Goal: Task Accomplishment & Management: Manage account settings

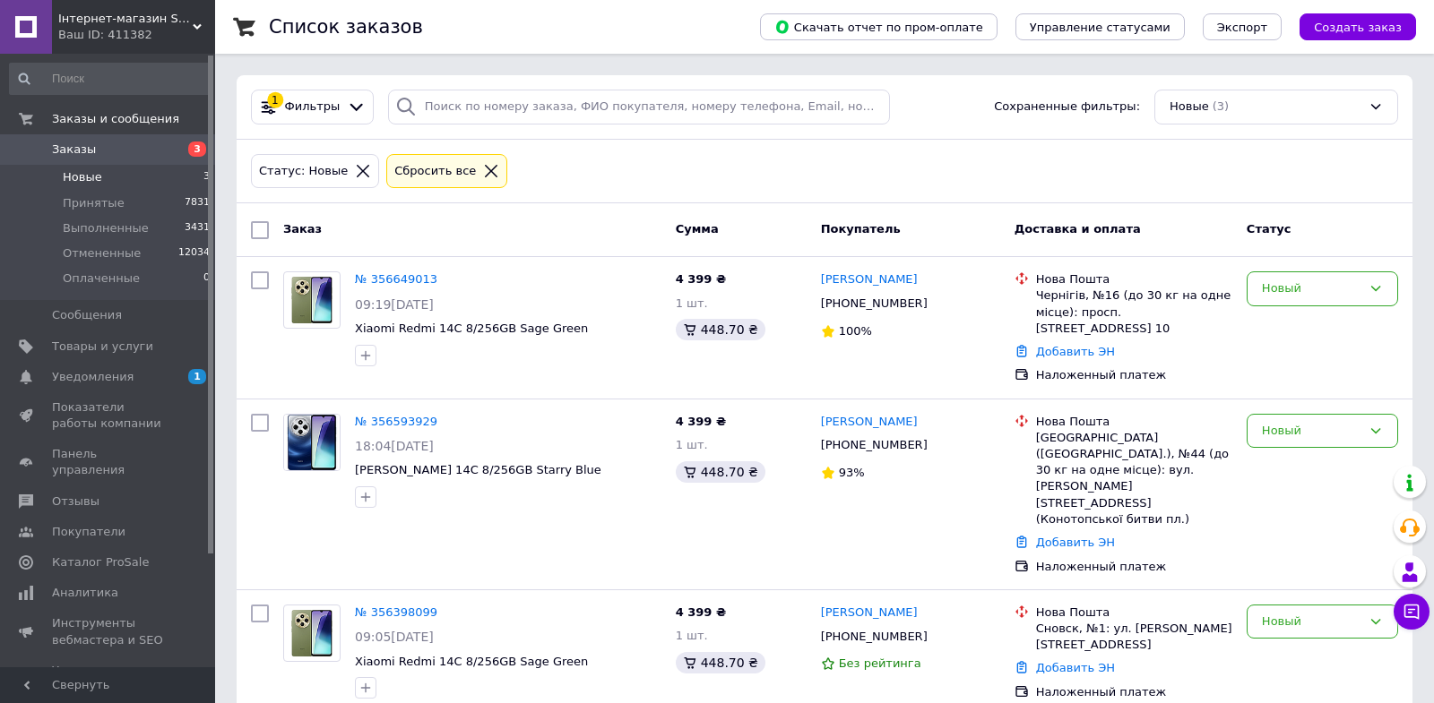
click at [615, 184] on div "Статус: Новые Сбросить все" at bounding box center [824, 172] width 1154 height 42
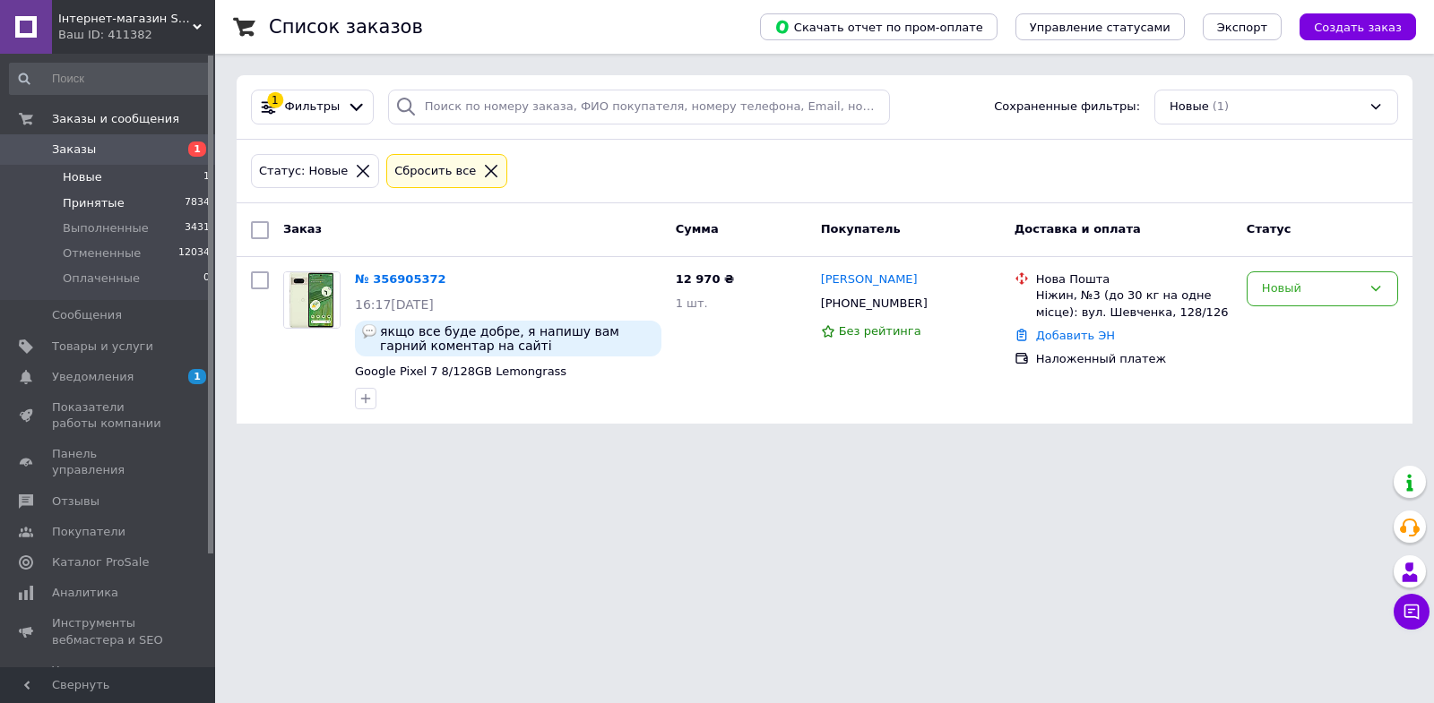
click at [147, 197] on li "Принятые 7834" at bounding box center [110, 203] width 220 height 25
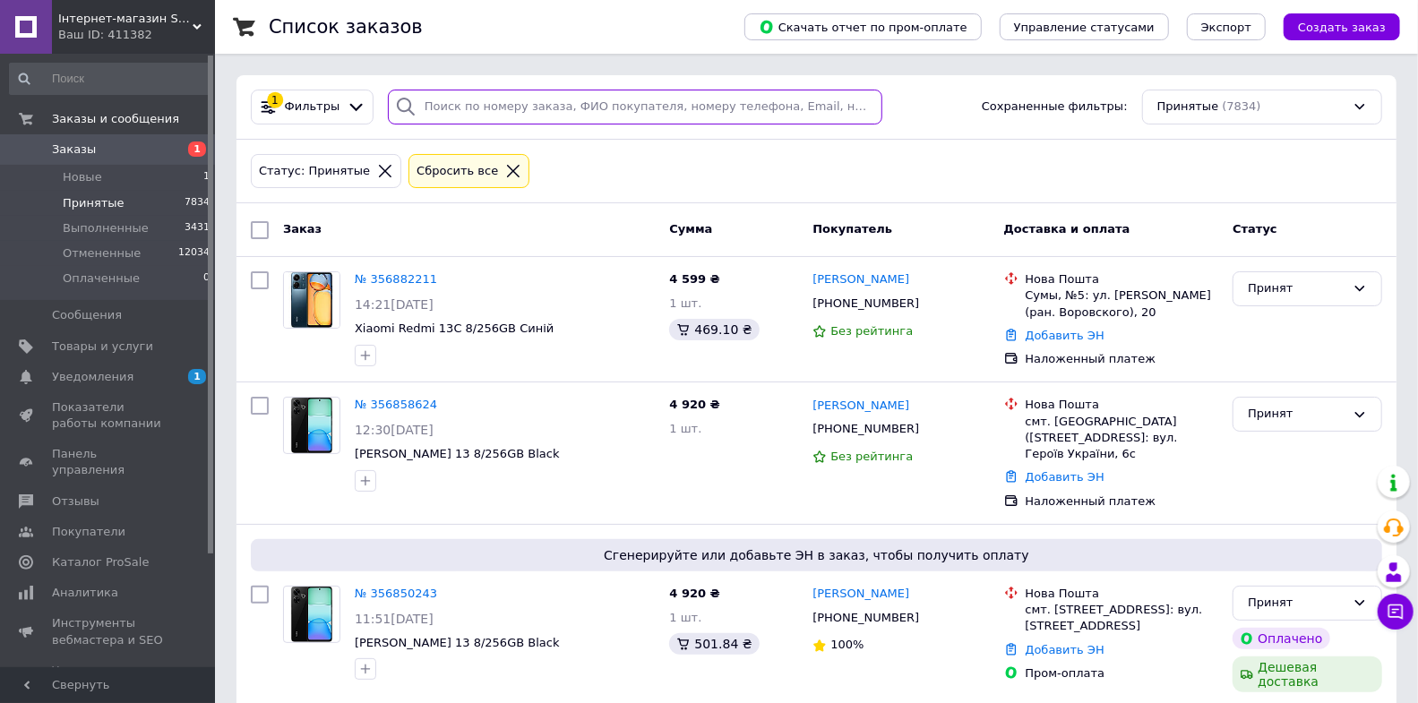
click at [669, 103] on input "search" at bounding box center [635, 107] width 495 height 35
paste input "0965785794"
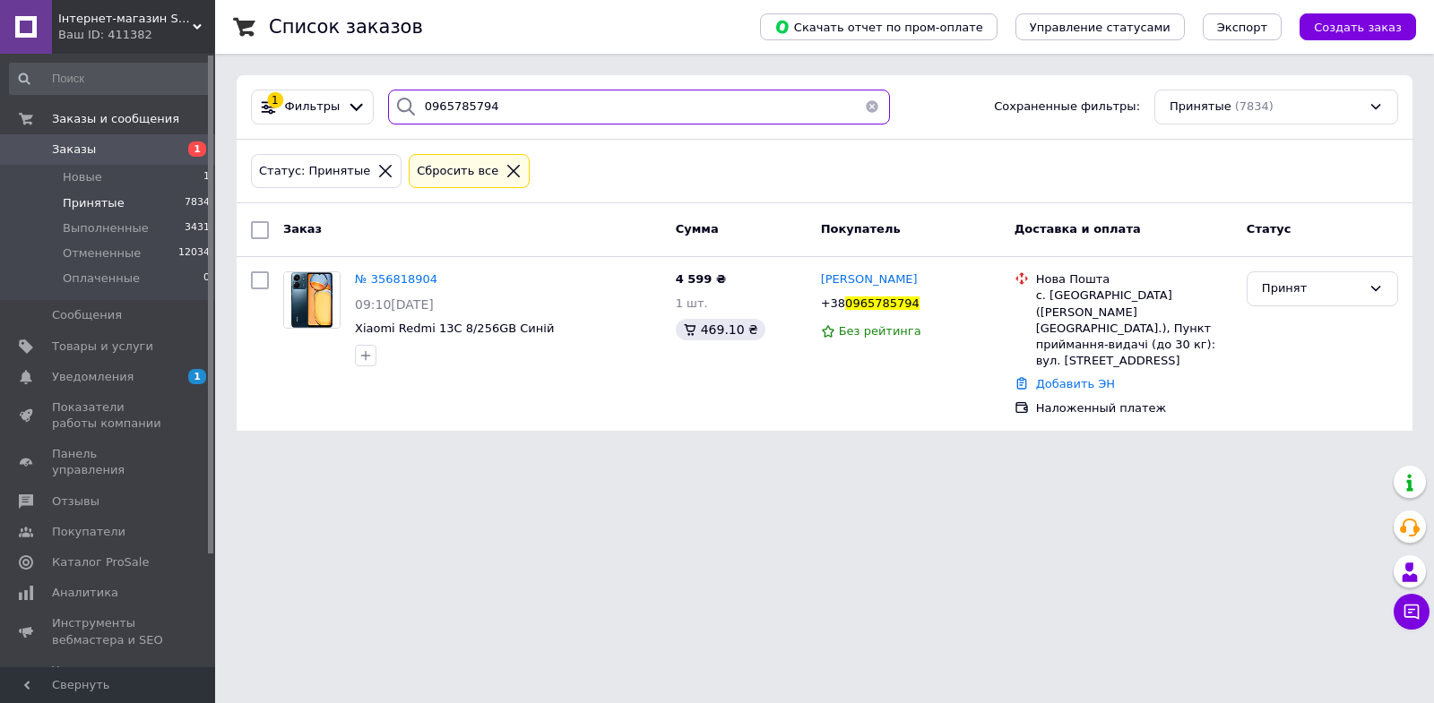
type input "0965785794"
click at [1102, 377] on link "Добавить ЭН" at bounding box center [1075, 383] width 79 height 13
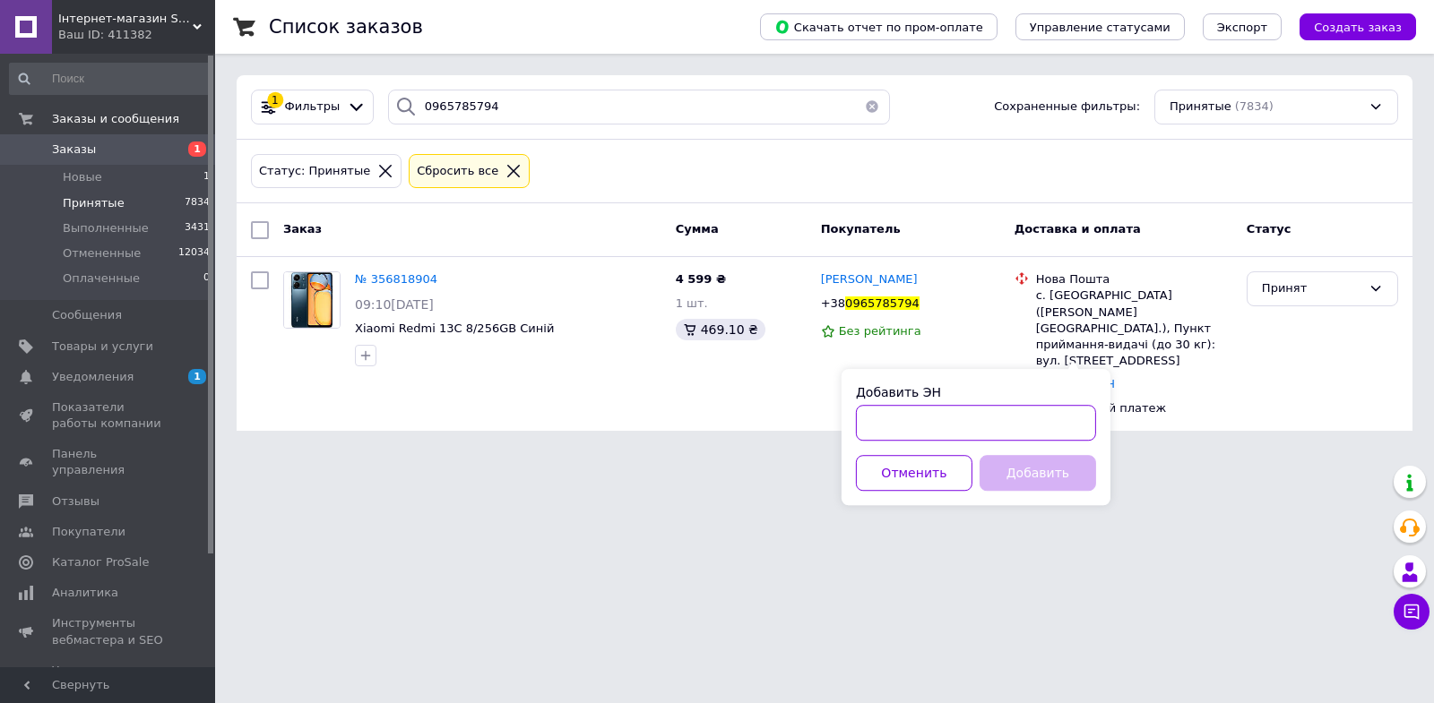
click at [970, 428] on input "Добавить ЭН" at bounding box center [976, 423] width 240 height 36
paste input "20451225186314"
type input "20451225186314"
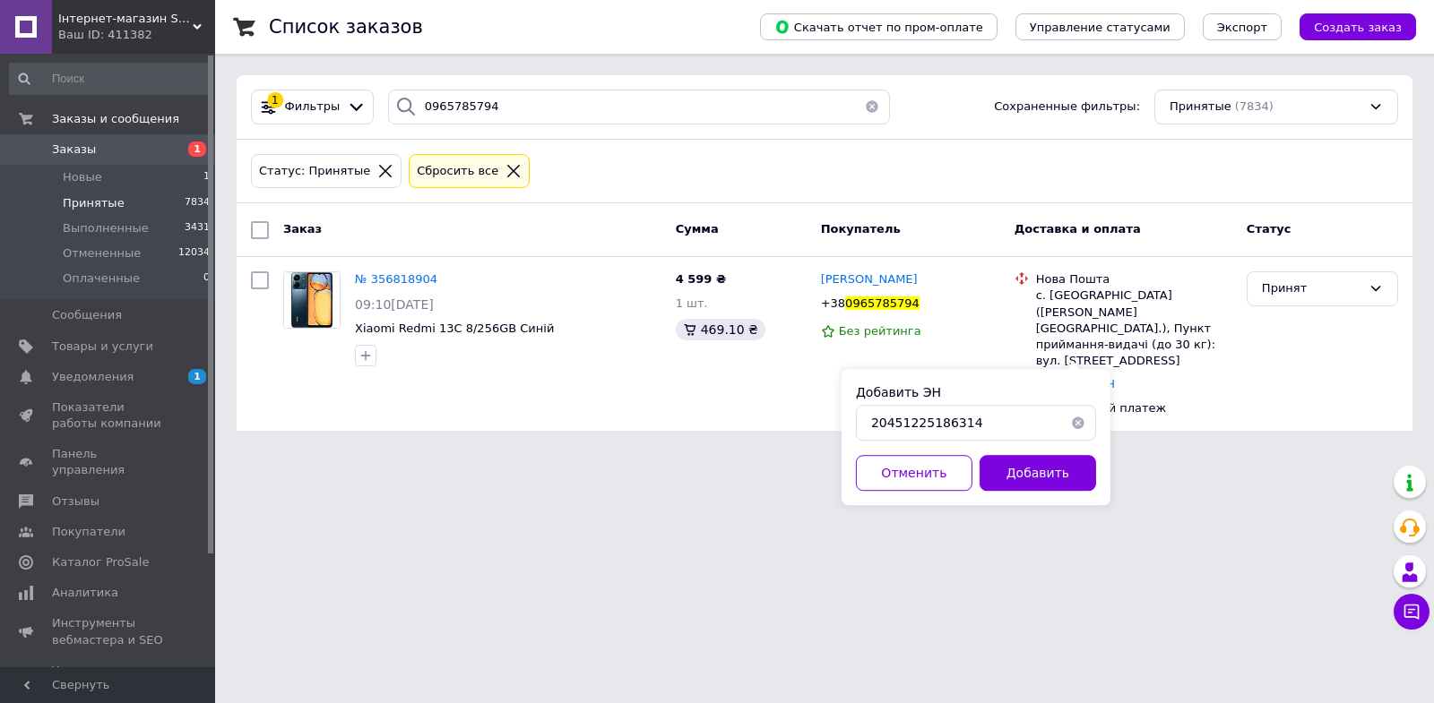
click at [1014, 470] on button "Добавить" at bounding box center [1037, 473] width 116 height 36
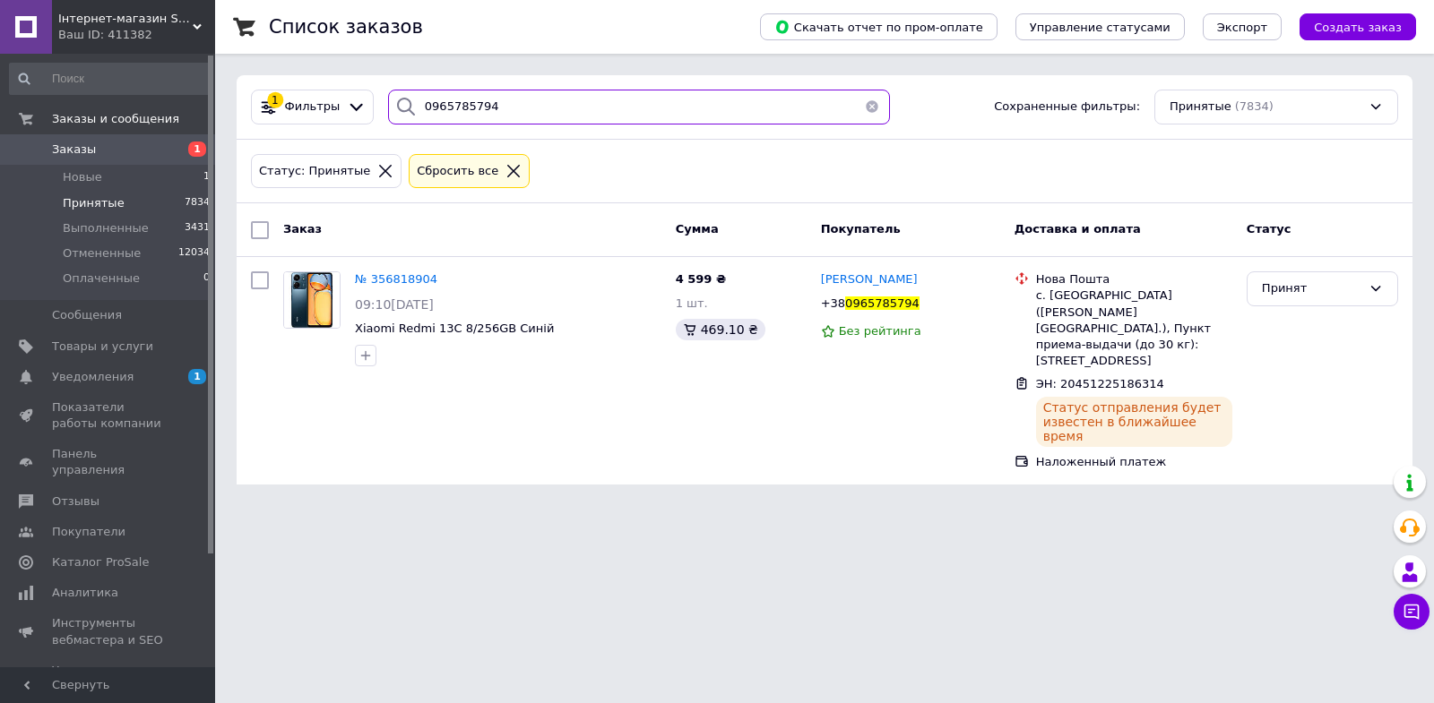
click at [654, 109] on input "0965785794" at bounding box center [639, 107] width 502 height 35
paste input "78938448"
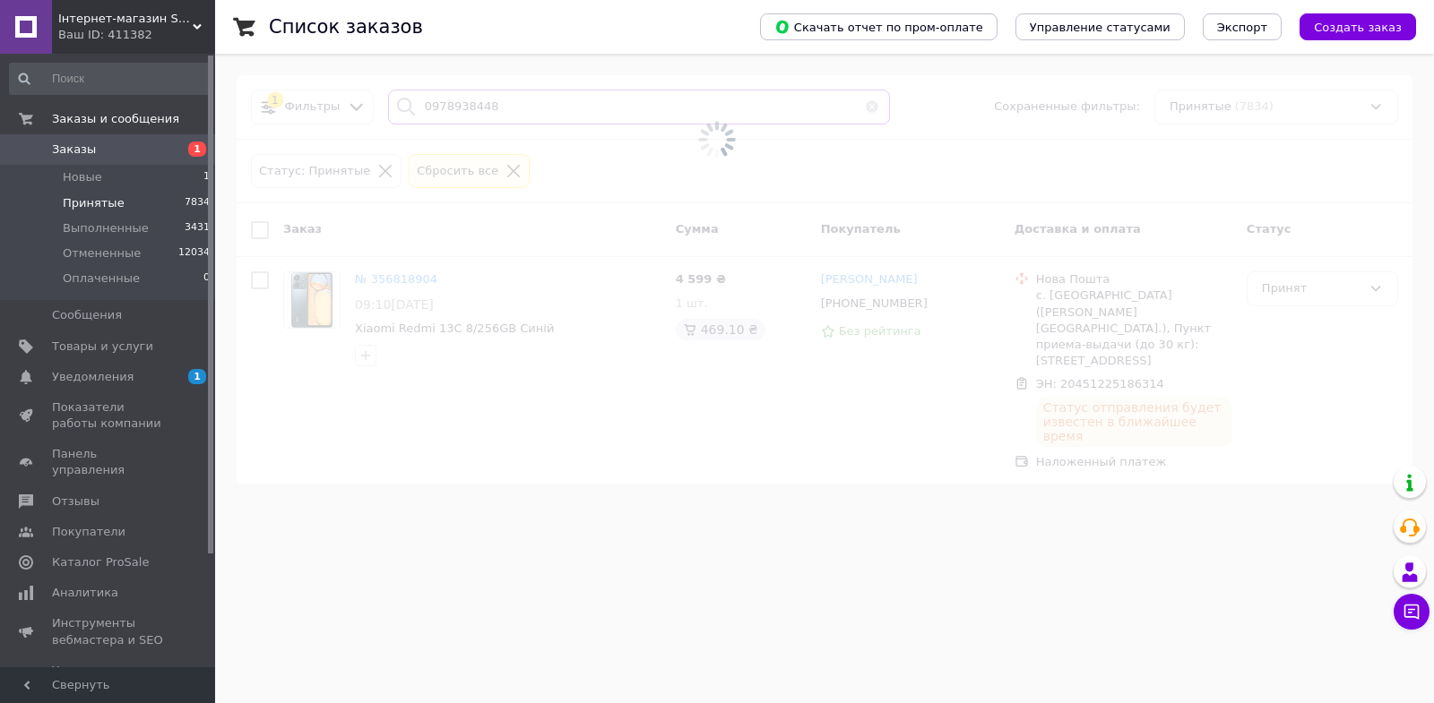
type input "0978938448"
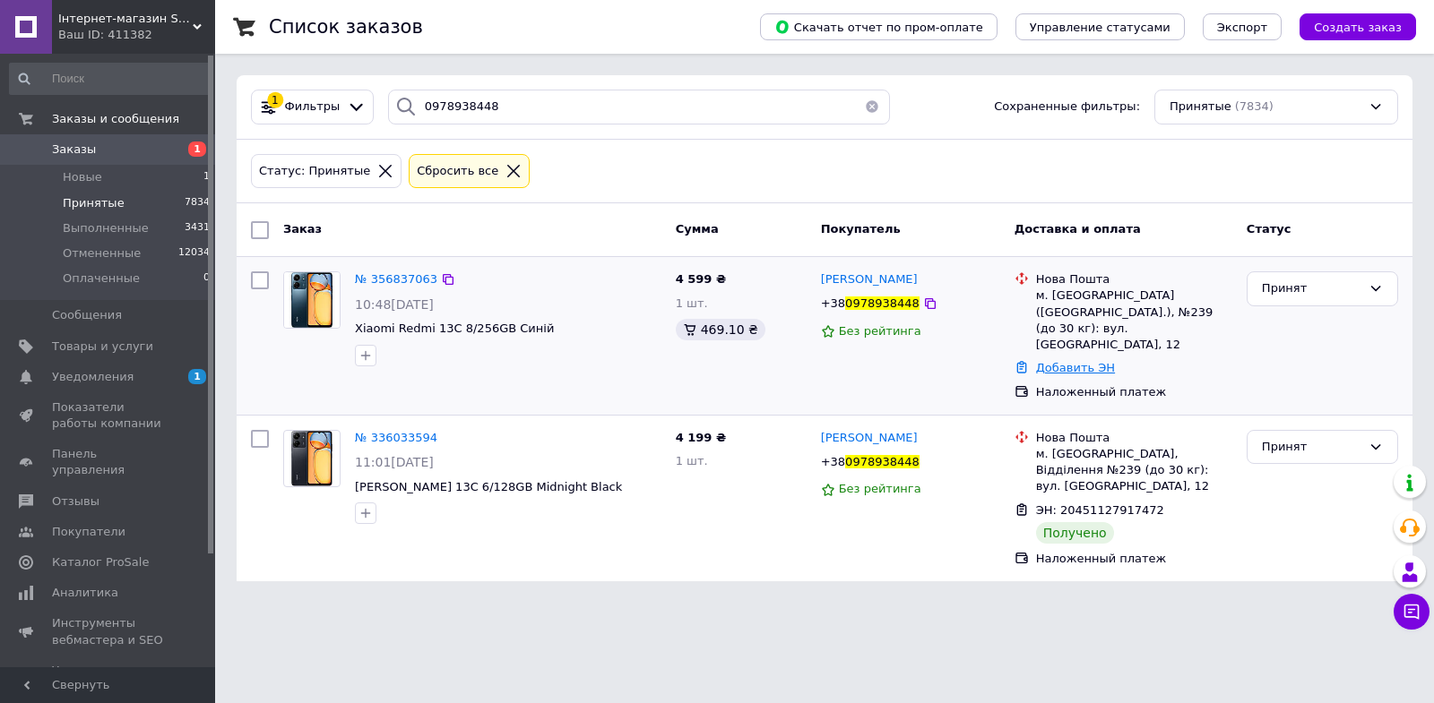
click at [1087, 361] on link "Добавить ЭН" at bounding box center [1075, 367] width 79 height 13
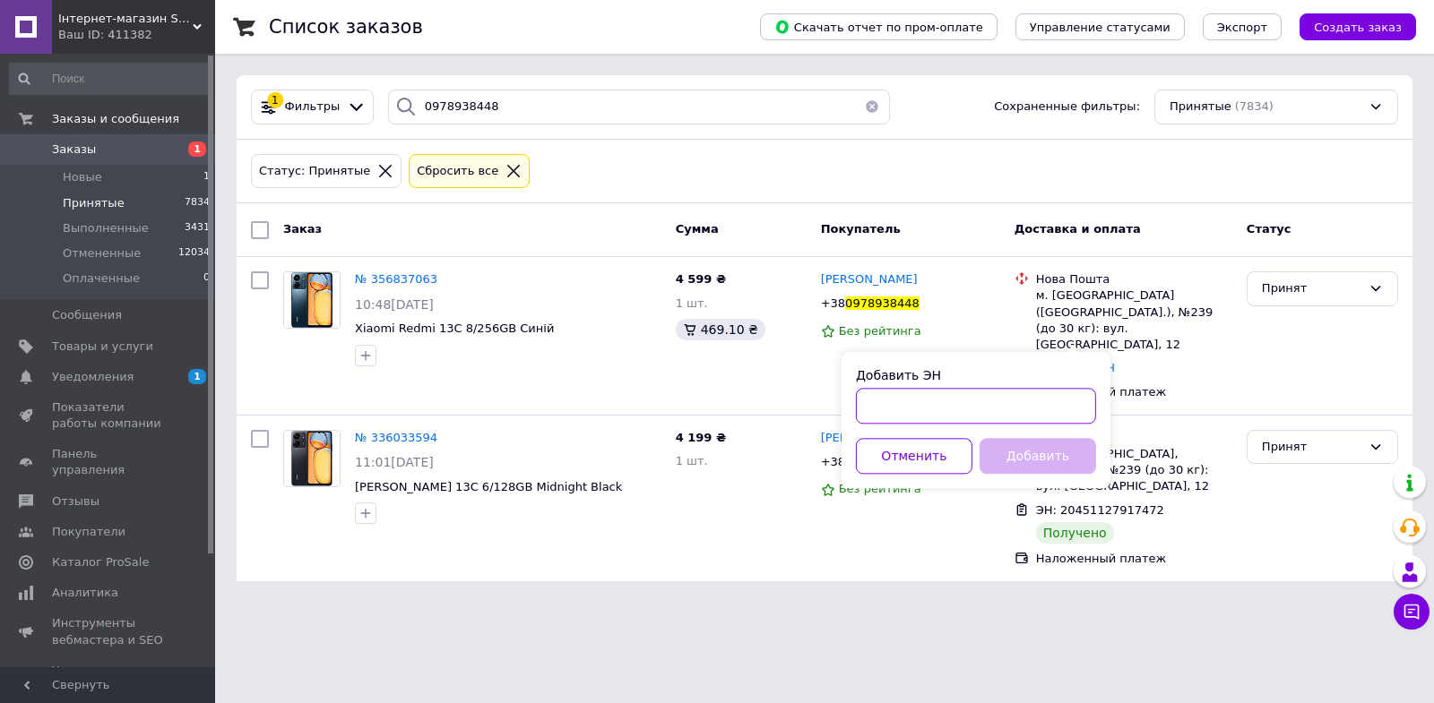
click at [1047, 395] on input "Добавить ЭН" at bounding box center [976, 406] width 240 height 36
paste input "20451225187493"
type input "20451225187493"
click at [1036, 454] on button "Добавить" at bounding box center [1037, 456] width 116 height 36
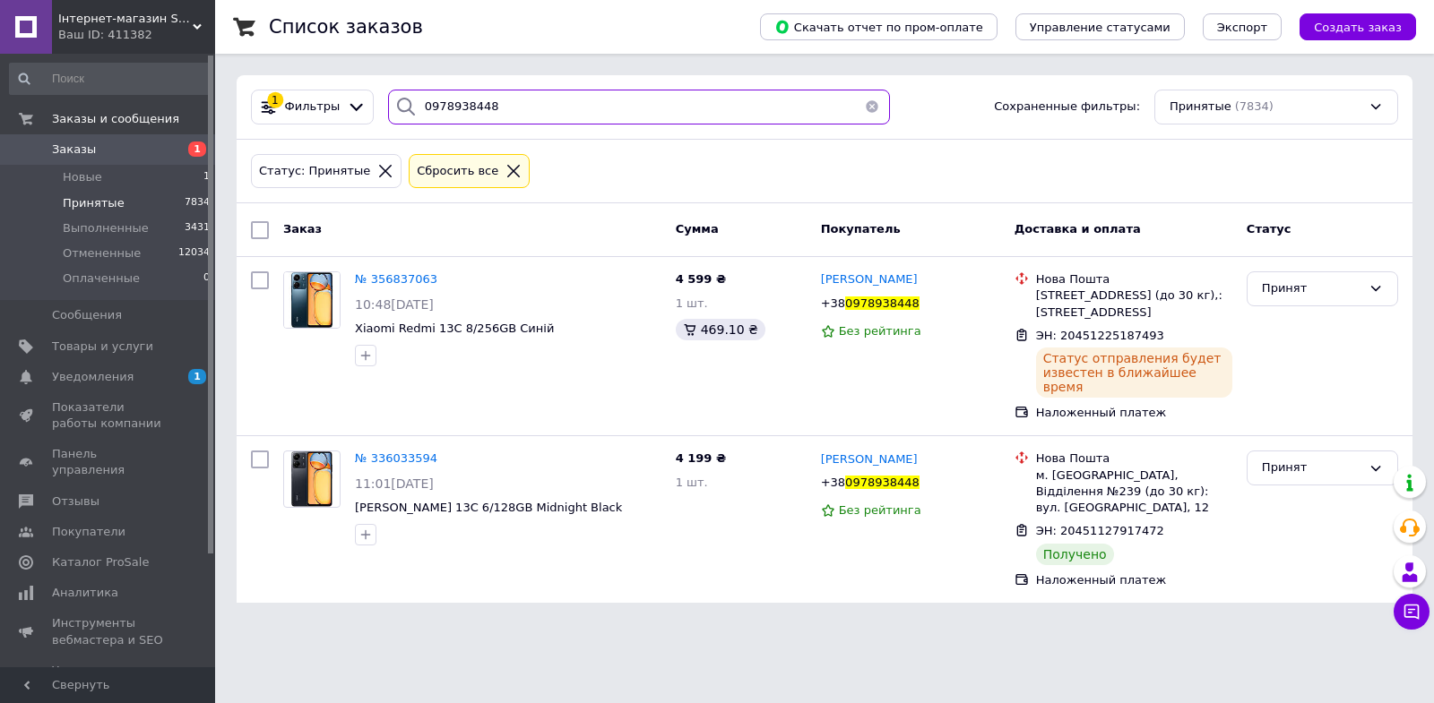
click at [543, 104] on input "0978938448" at bounding box center [639, 107] width 502 height 35
paste input "681679560"
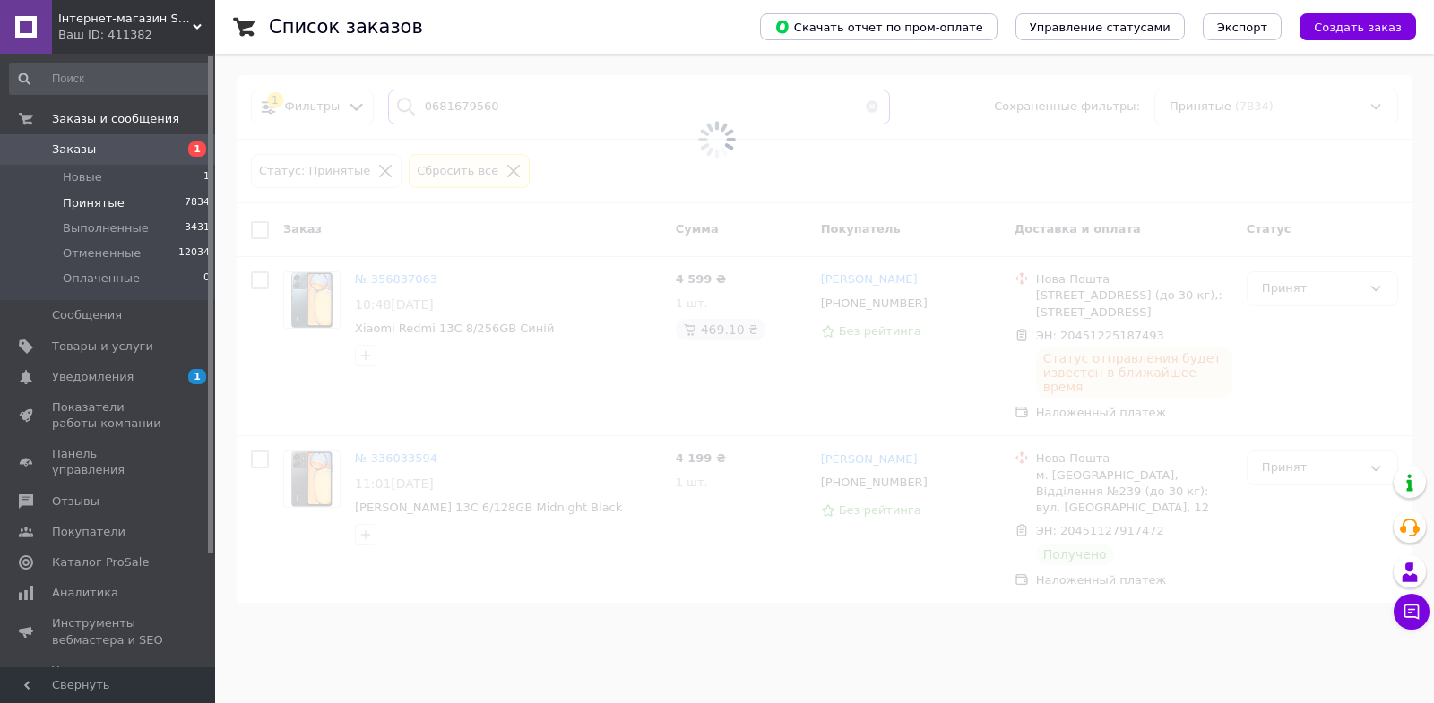
type input "0681679560"
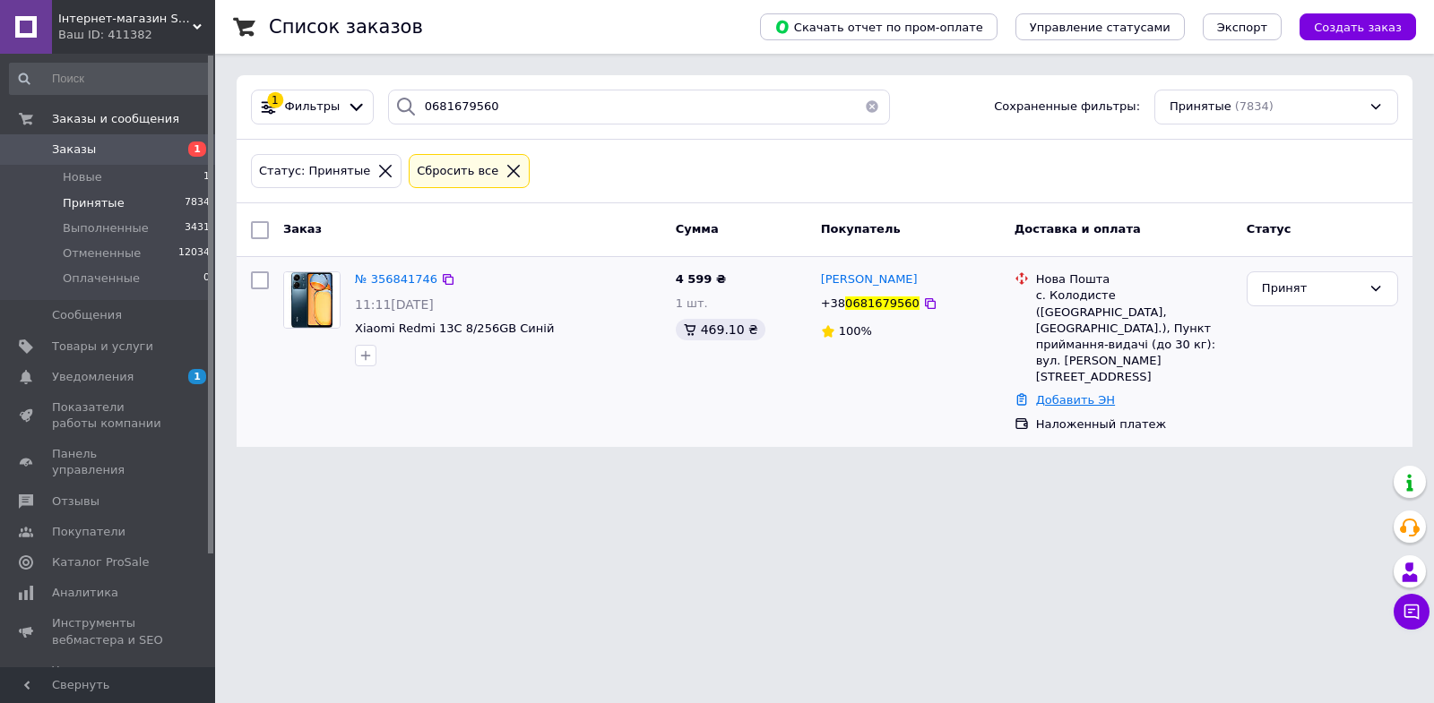
click at [1058, 393] on link "Добавить ЭН" at bounding box center [1075, 399] width 79 height 13
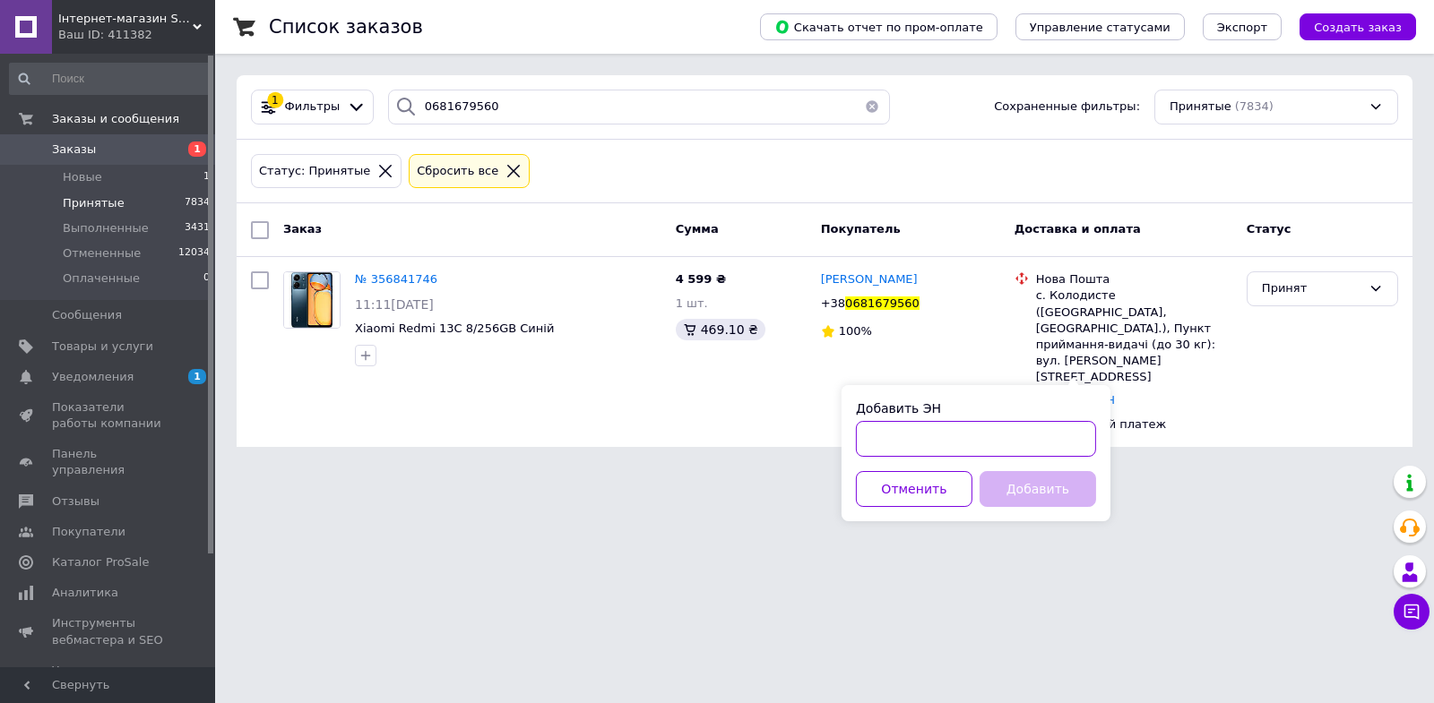
click at [1010, 435] on input "Добавить ЭН" at bounding box center [976, 439] width 240 height 36
paste input "20451225190097"
type input "20451225190097"
click at [1010, 490] on button "Добавить" at bounding box center [1037, 489] width 116 height 36
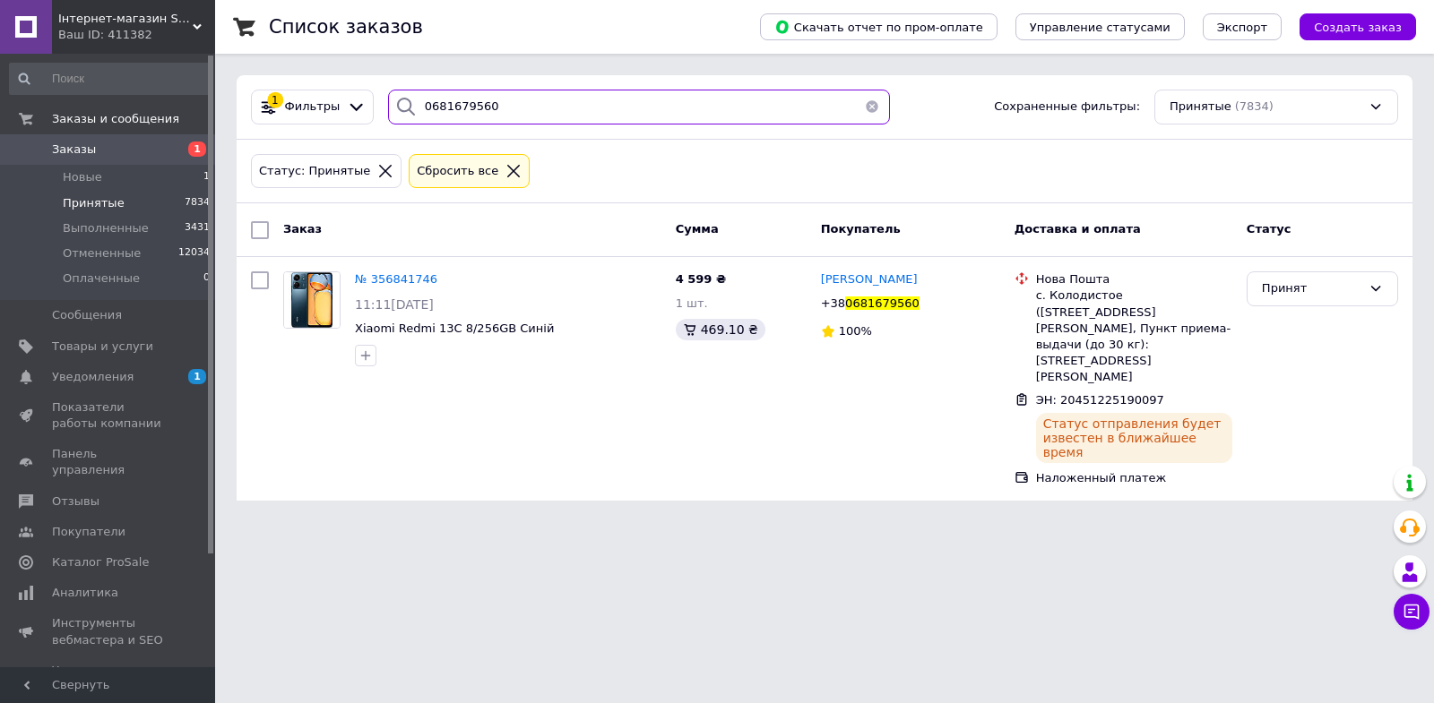
click at [573, 97] on input "0681679560" at bounding box center [639, 107] width 502 height 35
paste input "6700349"
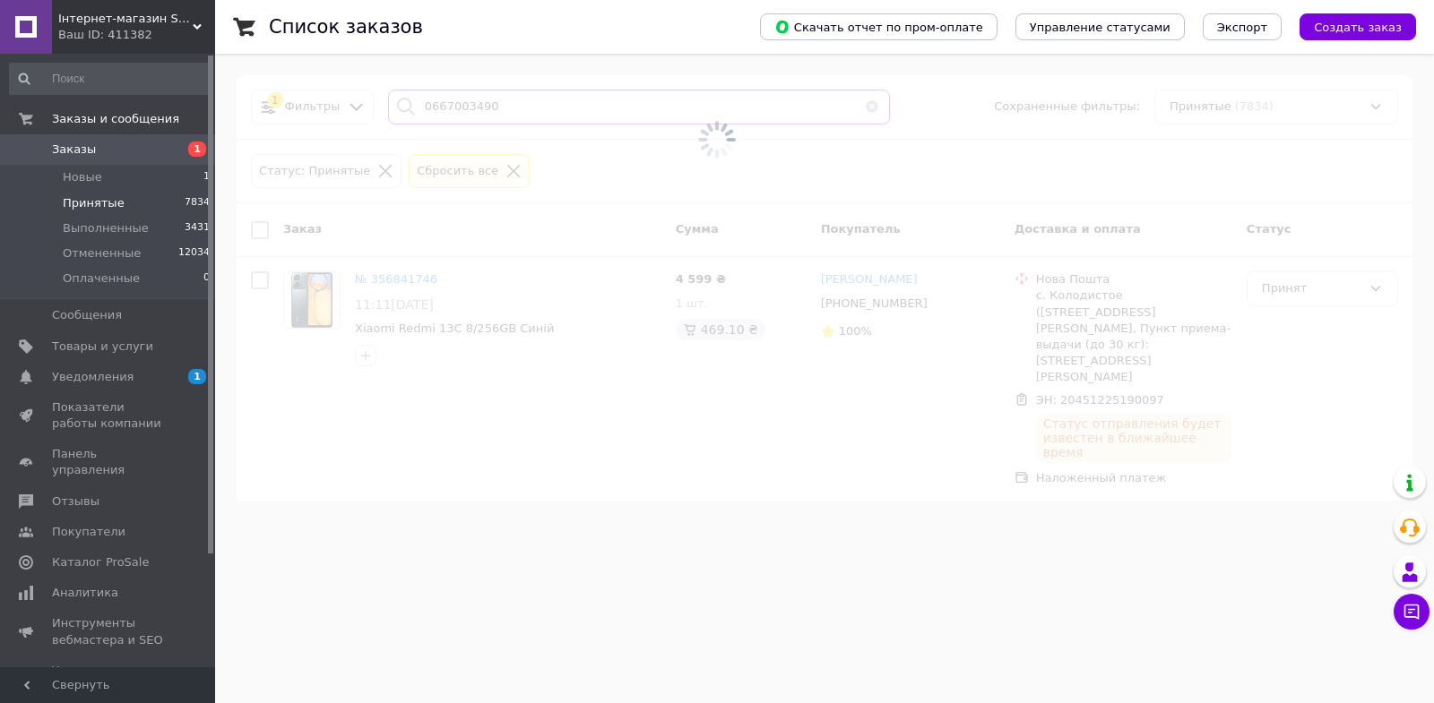
type input "0667003490"
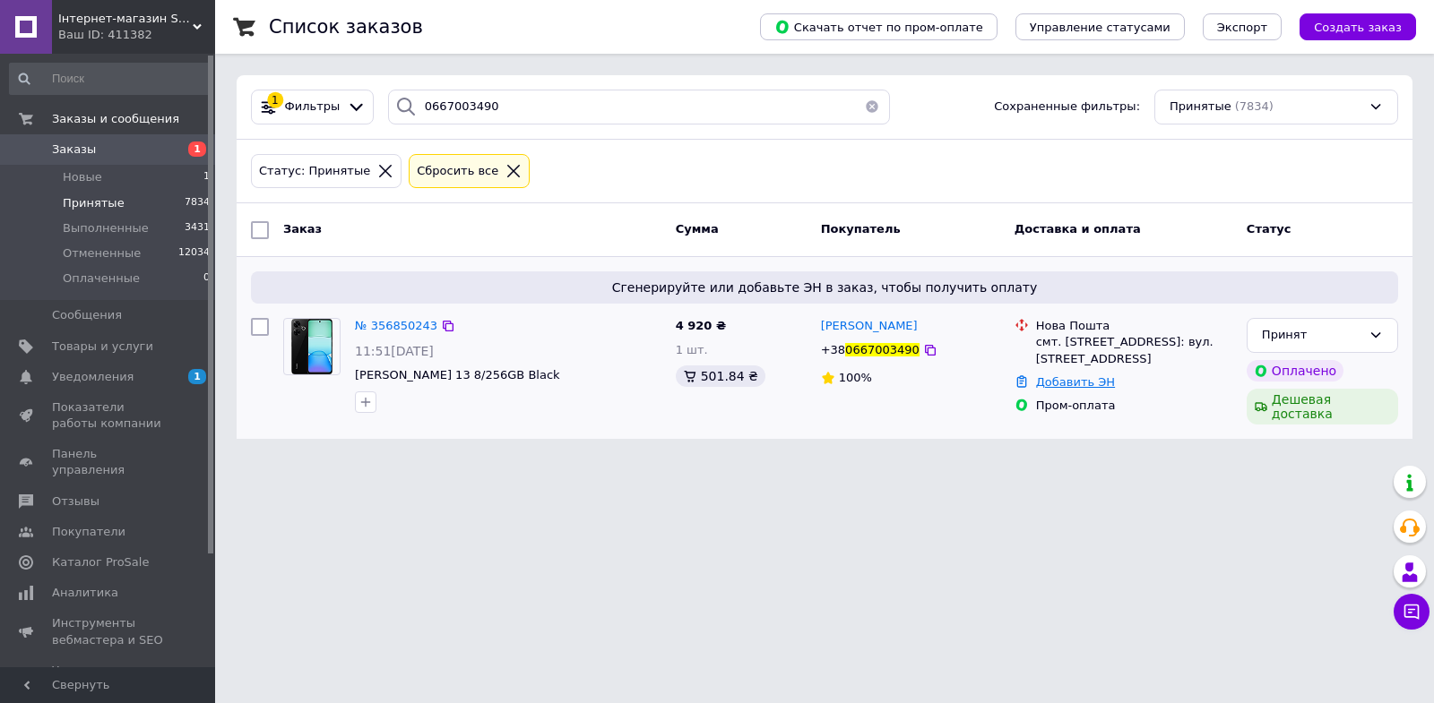
click at [1084, 381] on link "Добавить ЭН" at bounding box center [1075, 381] width 79 height 13
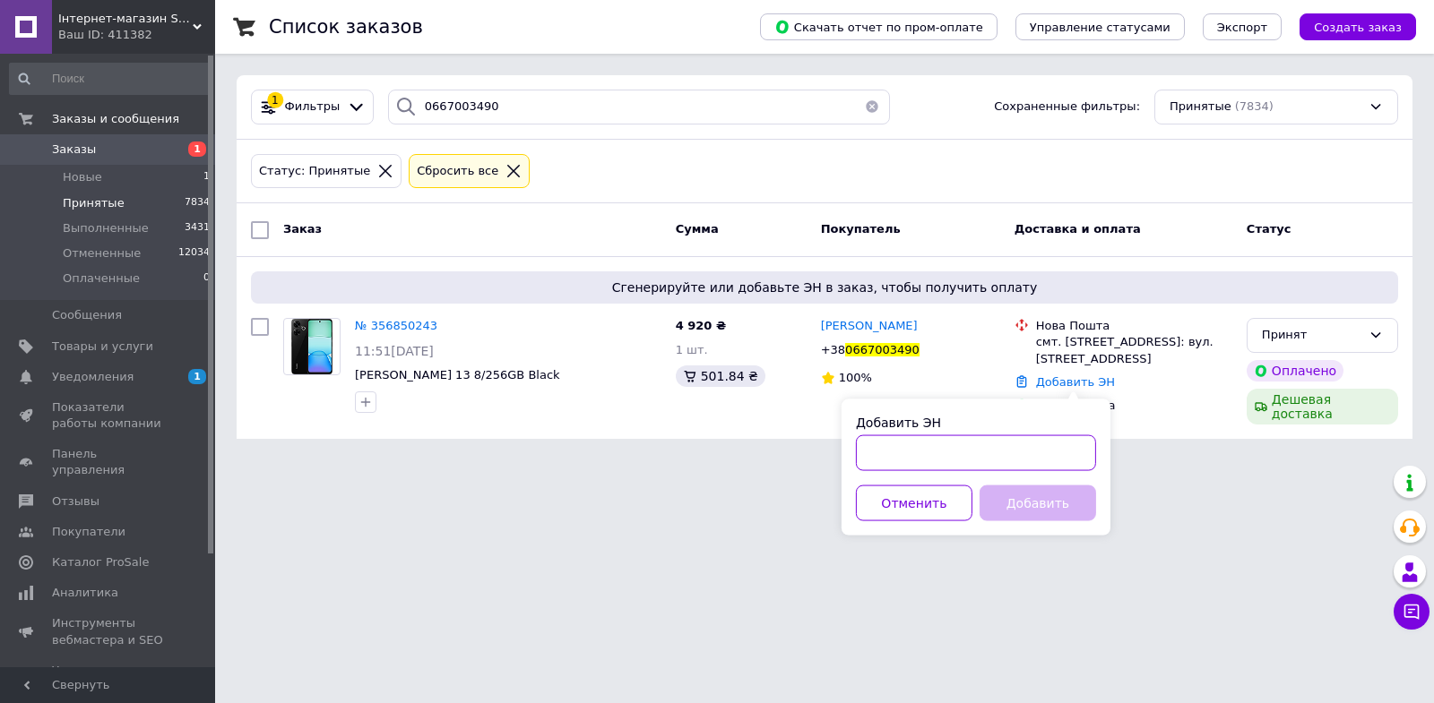
click at [1080, 457] on input "Добавить ЭН" at bounding box center [976, 453] width 240 height 36
paste input "20451225190972"
type input "20451225190972"
click at [1057, 498] on button "Добавить" at bounding box center [1037, 504] width 116 height 36
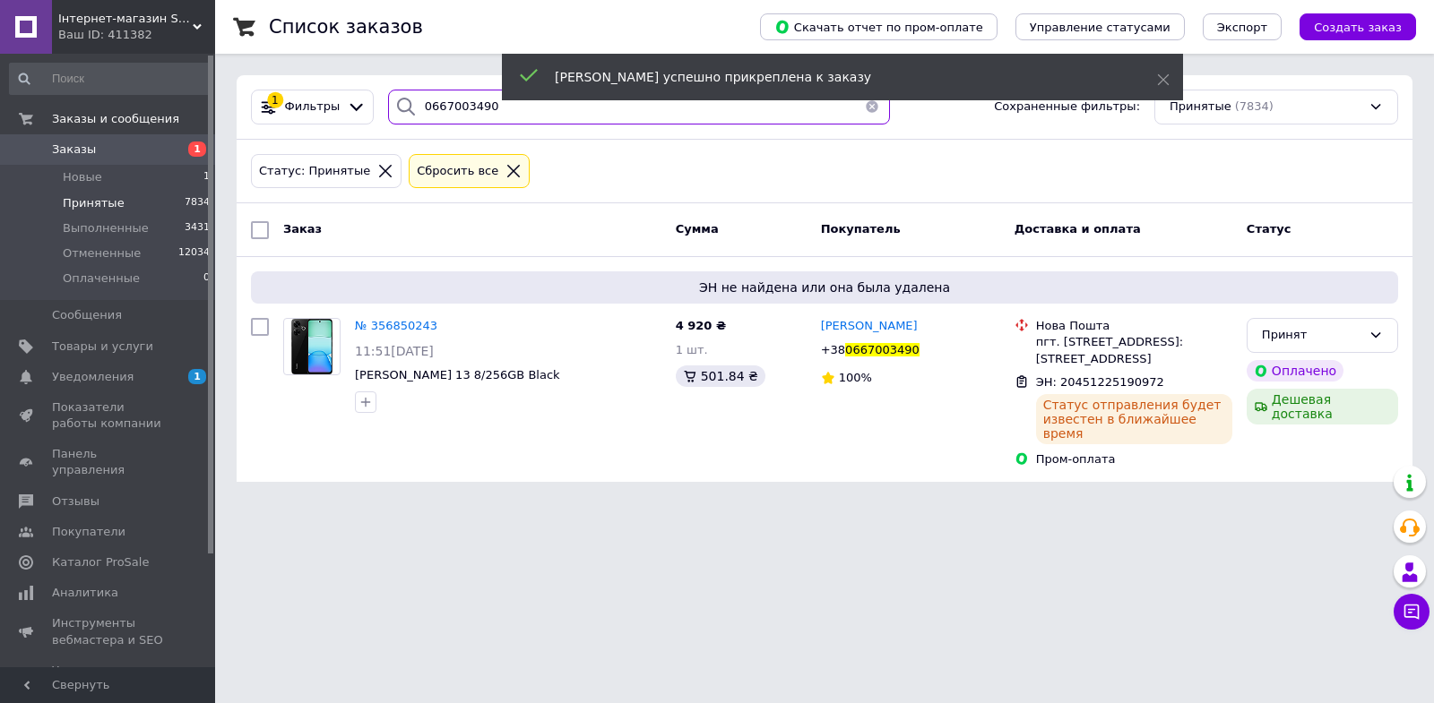
click at [649, 116] on input "0667003490" at bounding box center [639, 107] width 502 height 35
paste input "50992885"
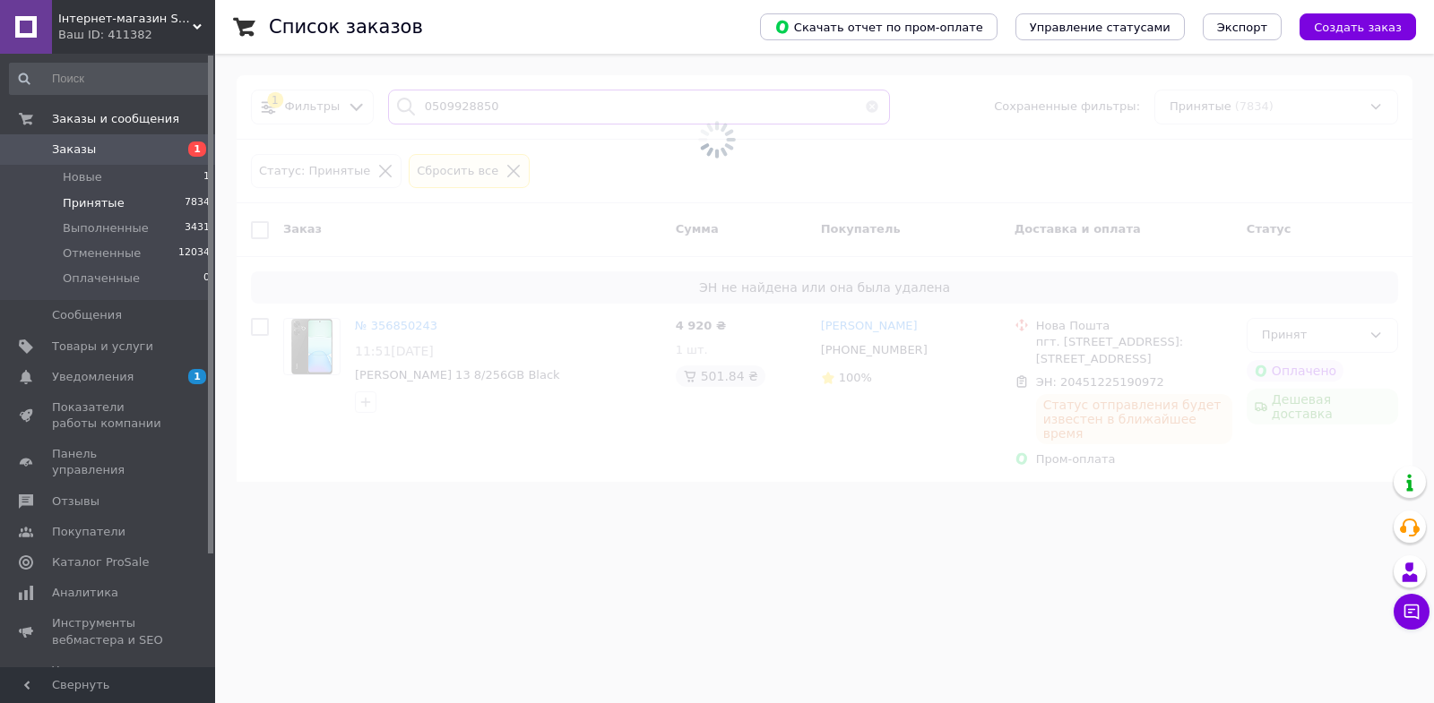
type input "0509928850"
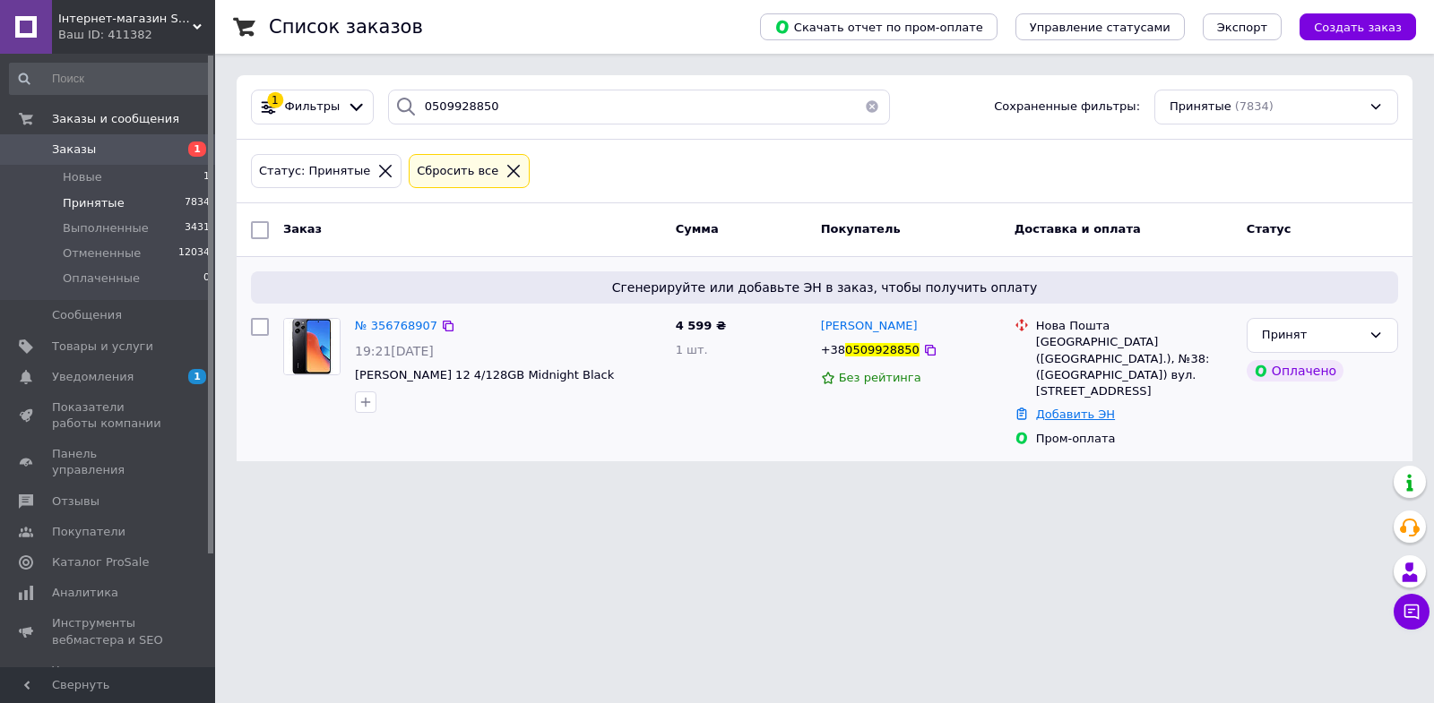
click at [1102, 408] on link "Добавить ЭН" at bounding box center [1075, 414] width 79 height 13
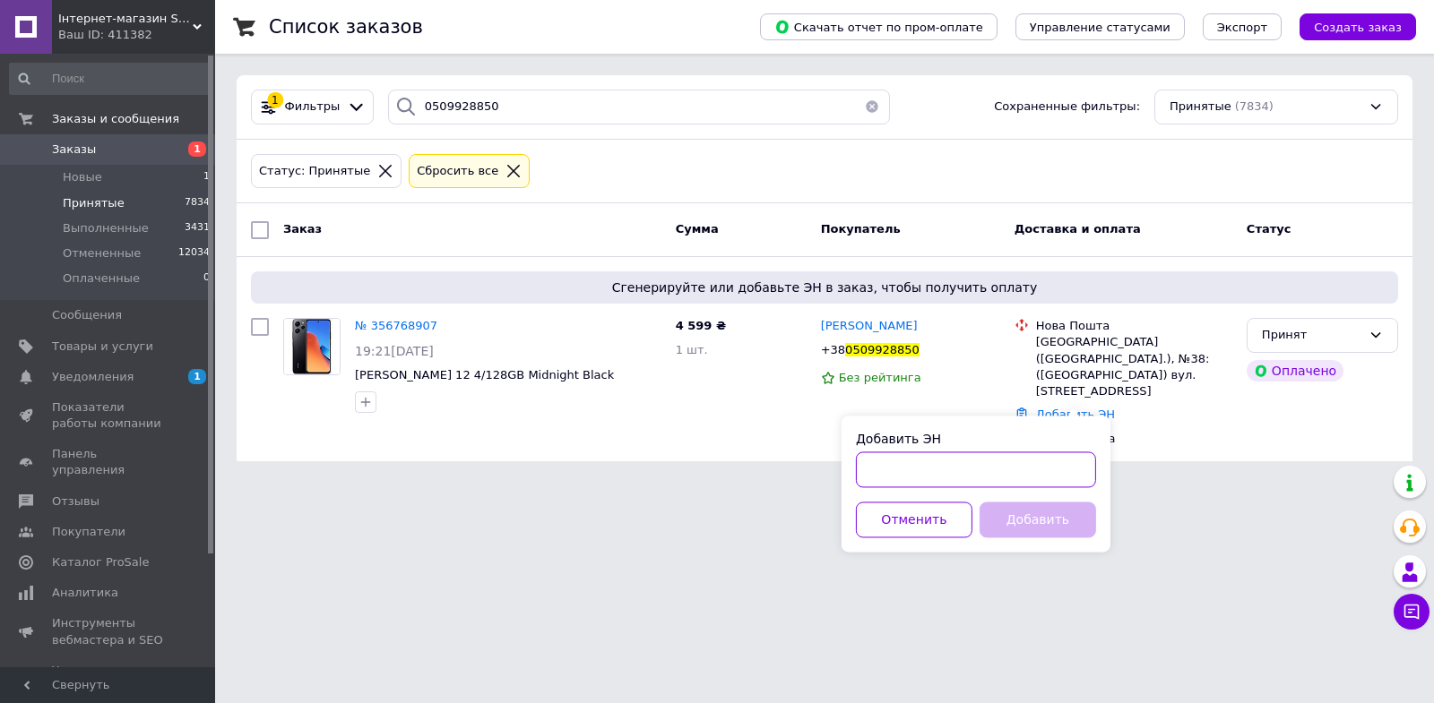
click at [1059, 467] on input "Добавить ЭН" at bounding box center [976, 470] width 240 height 36
paste input "20451225191984"
type input "20451225191984"
click at [1032, 513] on button "Добавить" at bounding box center [1037, 520] width 116 height 36
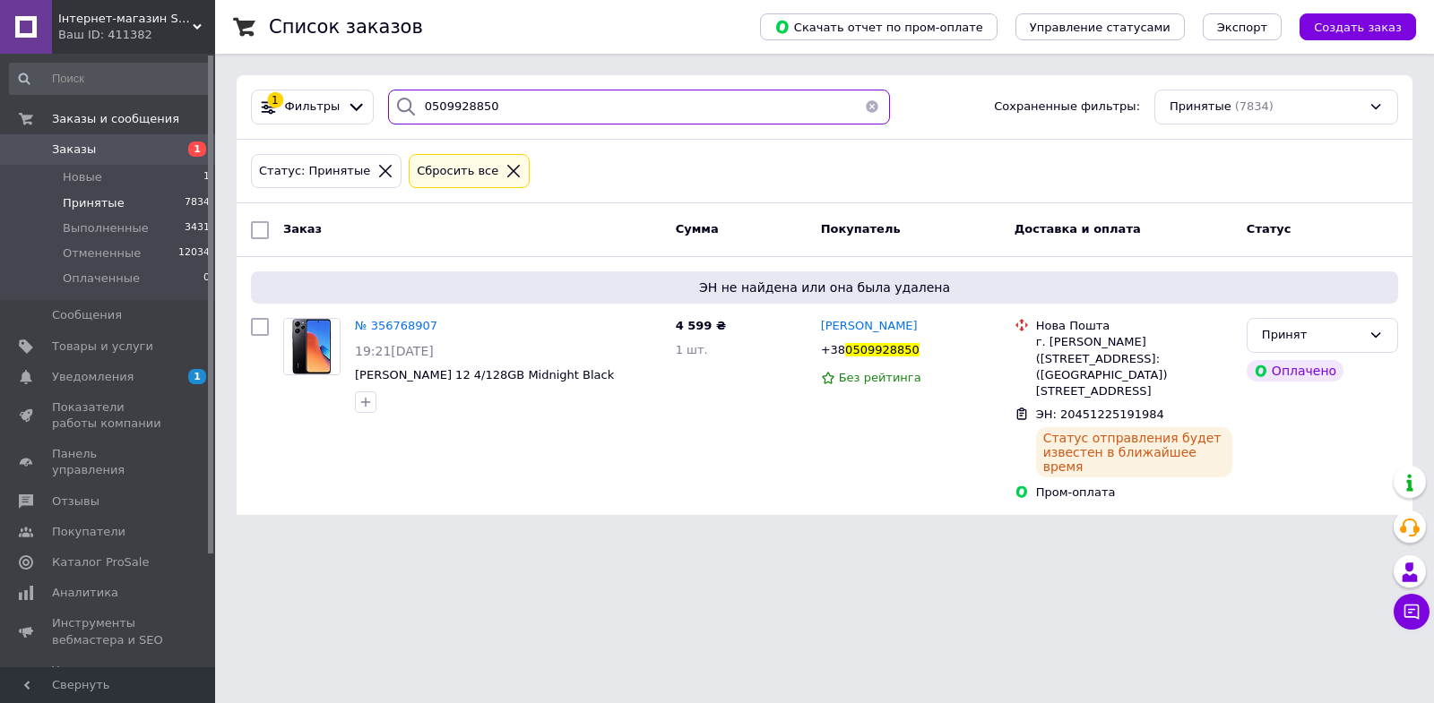
click at [638, 99] on input "0509928850" at bounding box center [639, 107] width 502 height 35
paste input "671642362"
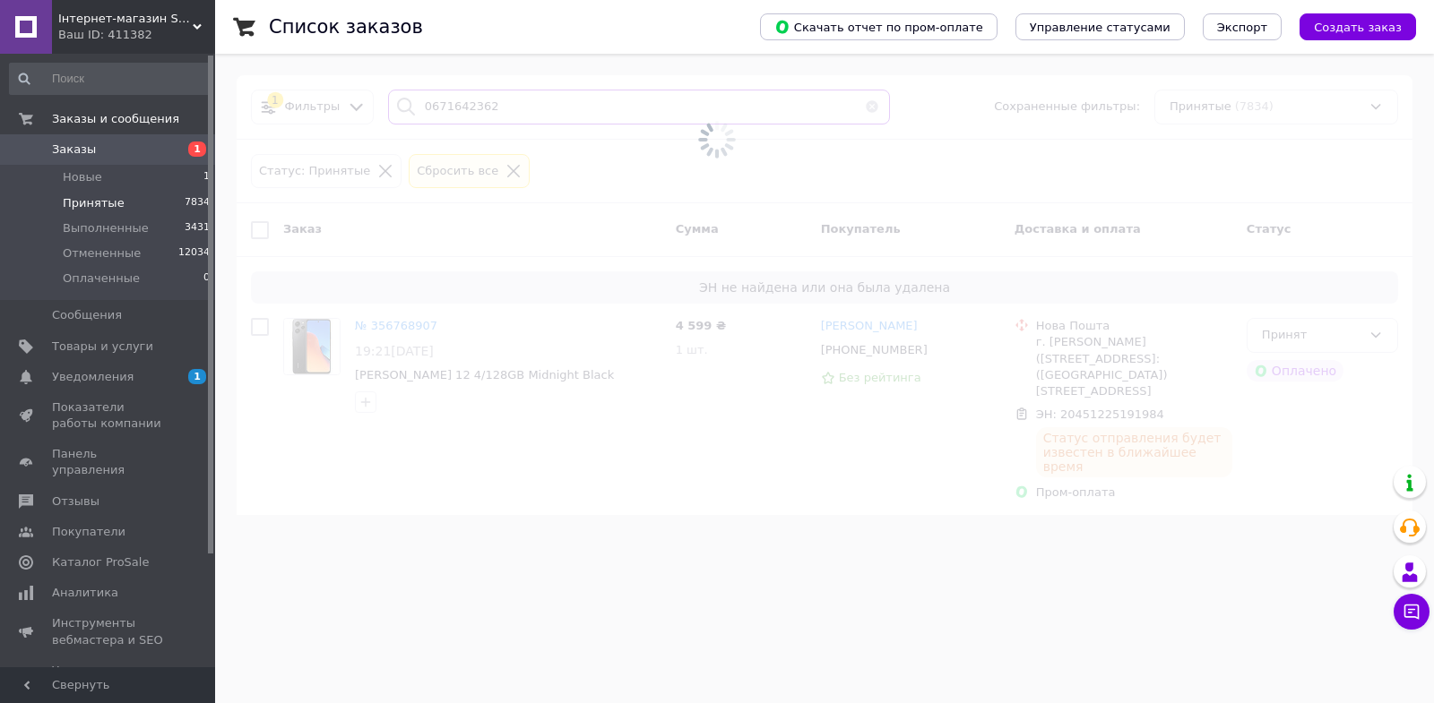
type input "0671642362"
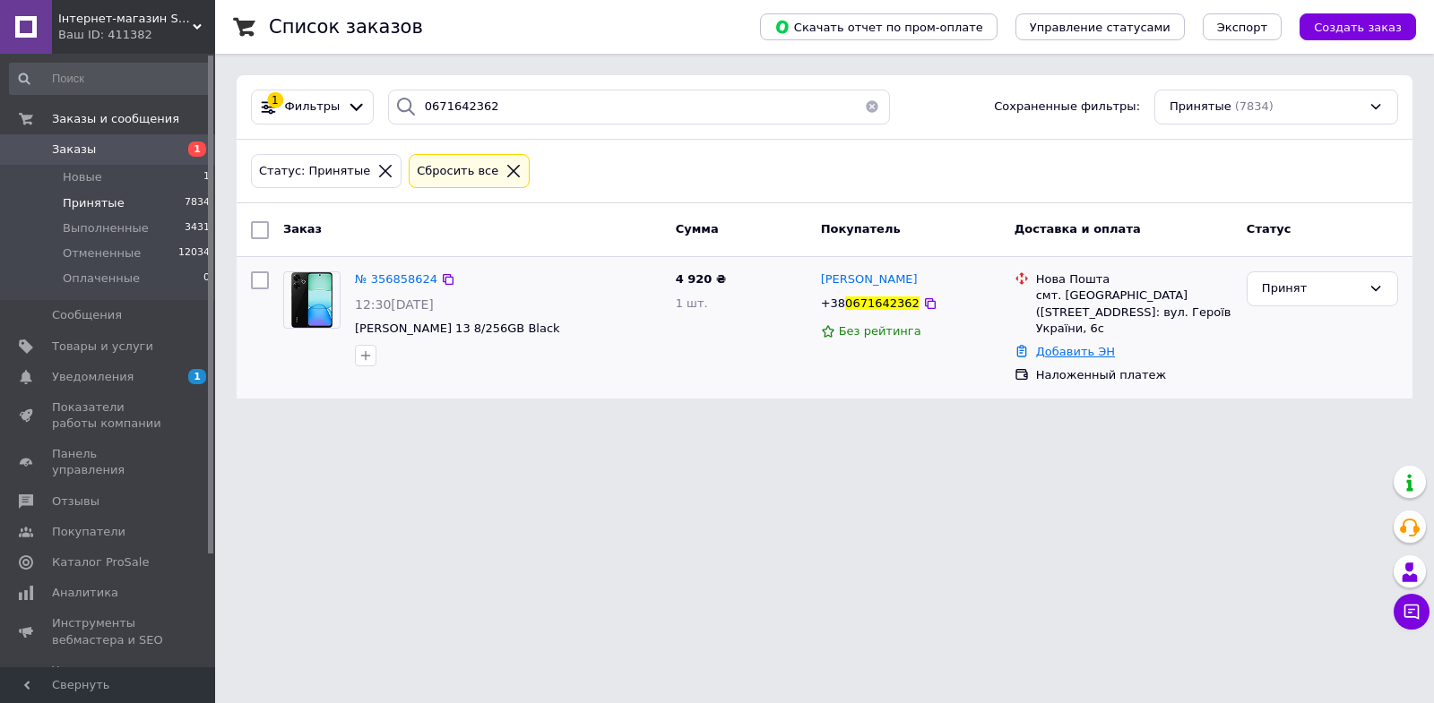
click at [1094, 345] on link "Добавить ЭН" at bounding box center [1075, 351] width 79 height 13
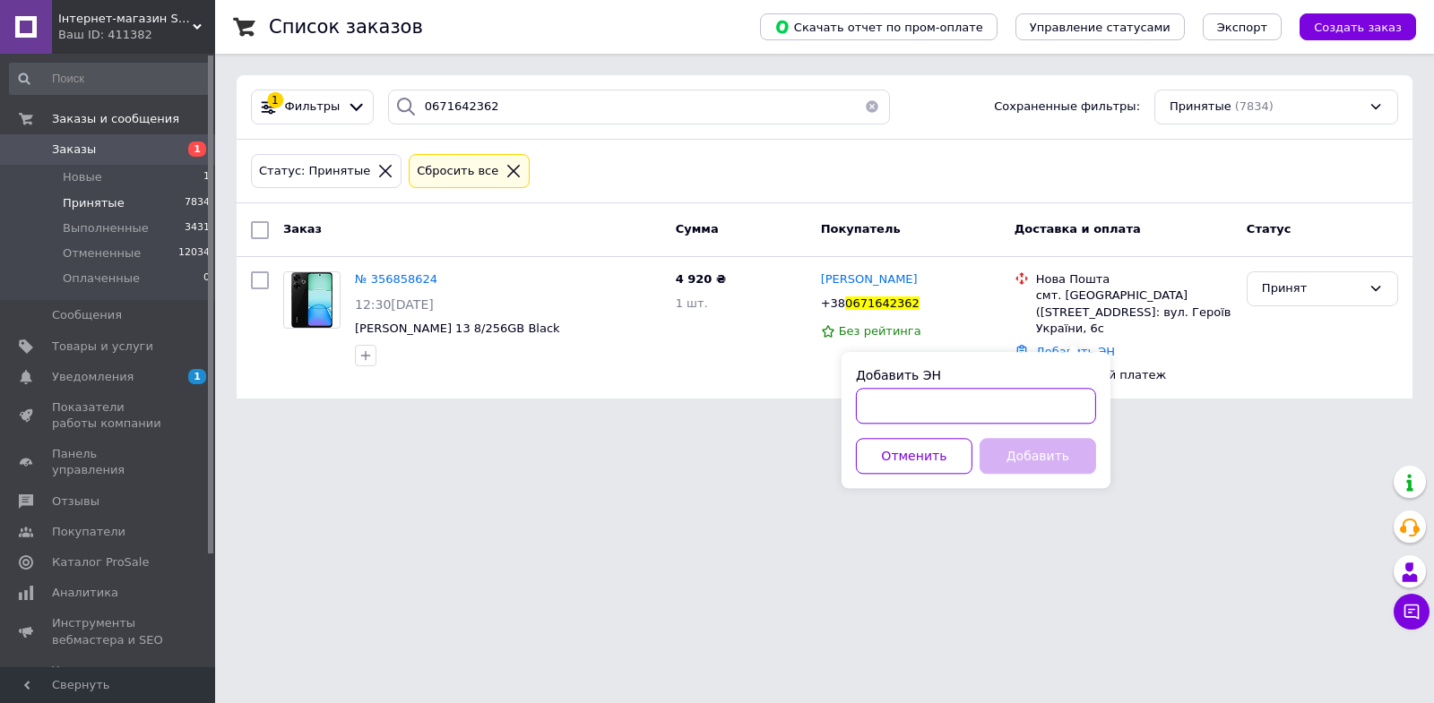
click at [1062, 390] on input "Добавить ЭН" at bounding box center [976, 406] width 240 height 36
paste input "20451225192740"
type input "20451225192740"
click at [1044, 465] on button "Добавить" at bounding box center [1037, 456] width 116 height 36
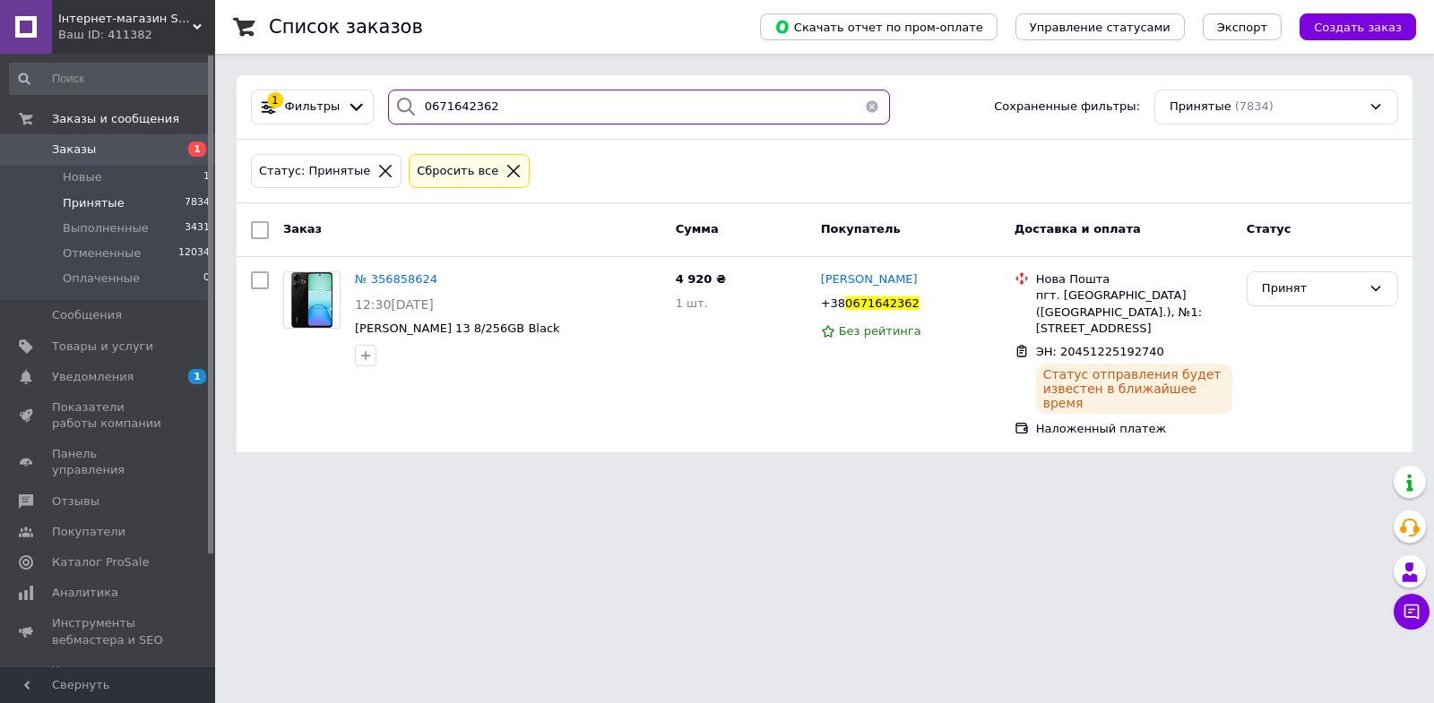
click at [618, 101] on input "0671642362" at bounding box center [639, 107] width 502 height 35
paste input "39705153"
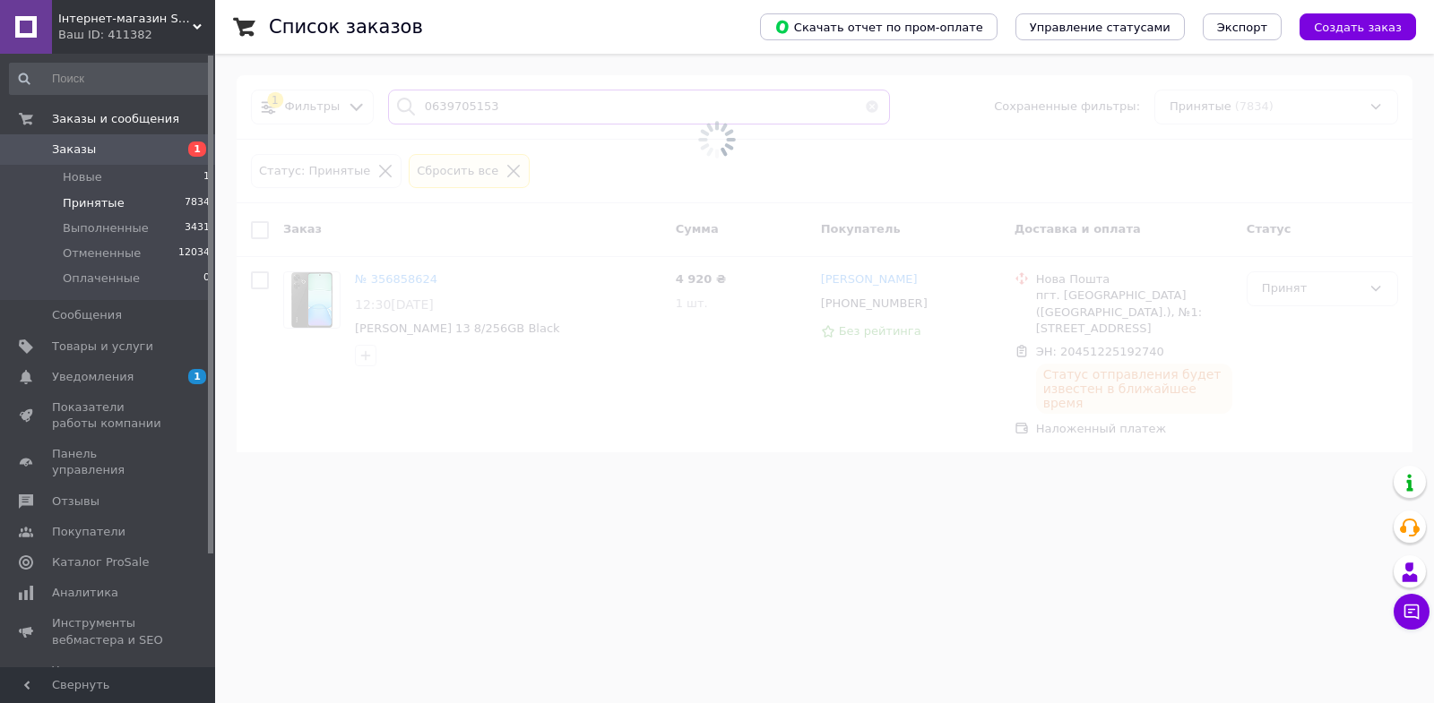
type input "0639705153"
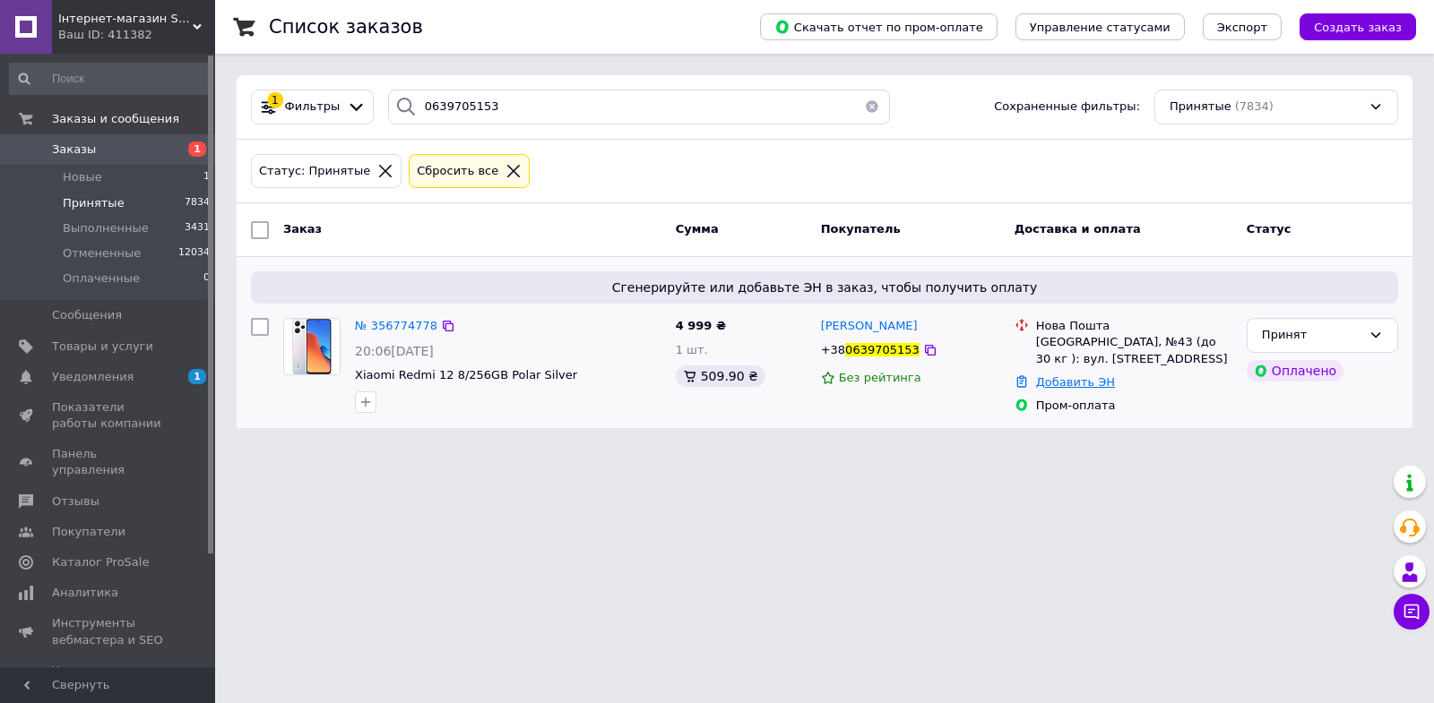
click at [1096, 378] on link "Добавить ЭН" at bounding box center [1075, 381] width 79 height 13
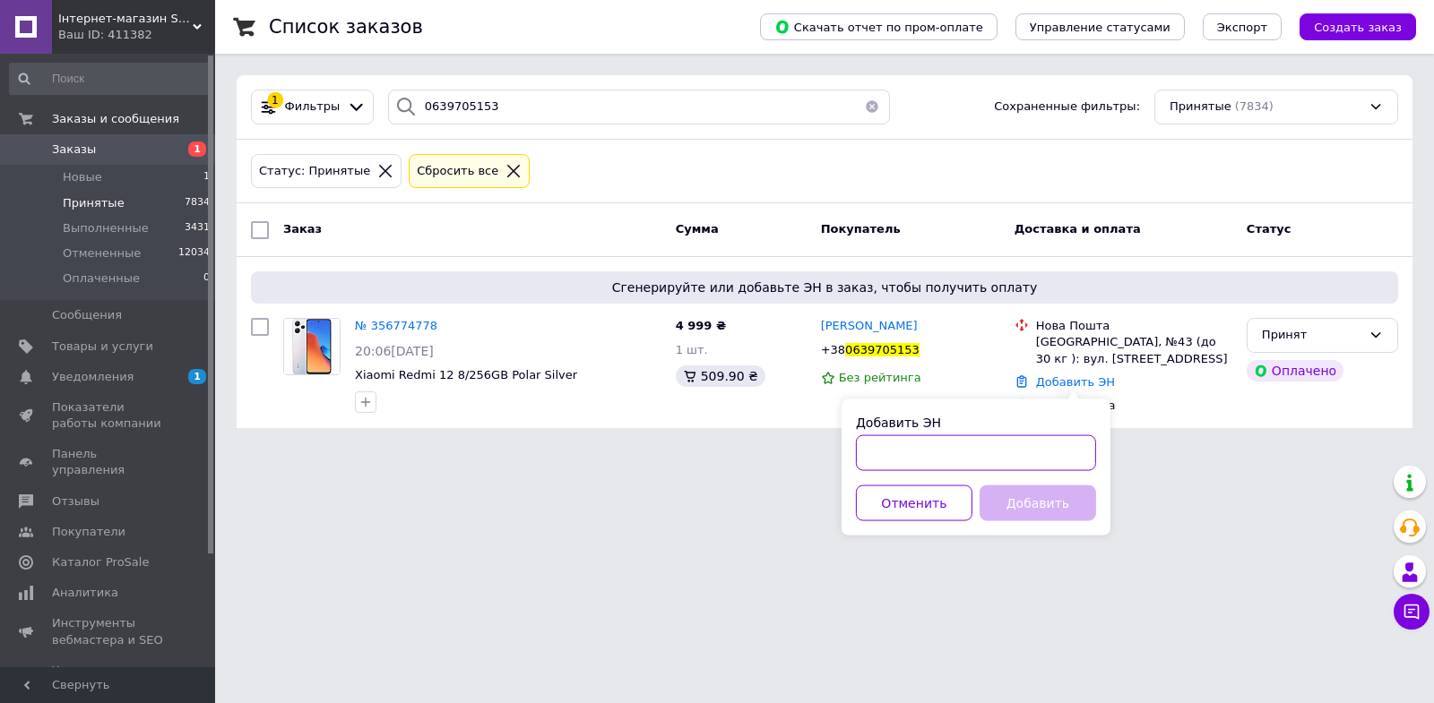
click at [1039, 446] on input "Добавить ЭН" at bounding box center [976, 453] width 240 height 36
paste input "20451225195372"
type input "20451225195372"
click at [1035, 509] on button "Добавить" at bounding box center [1037, 504] width 116 height 36
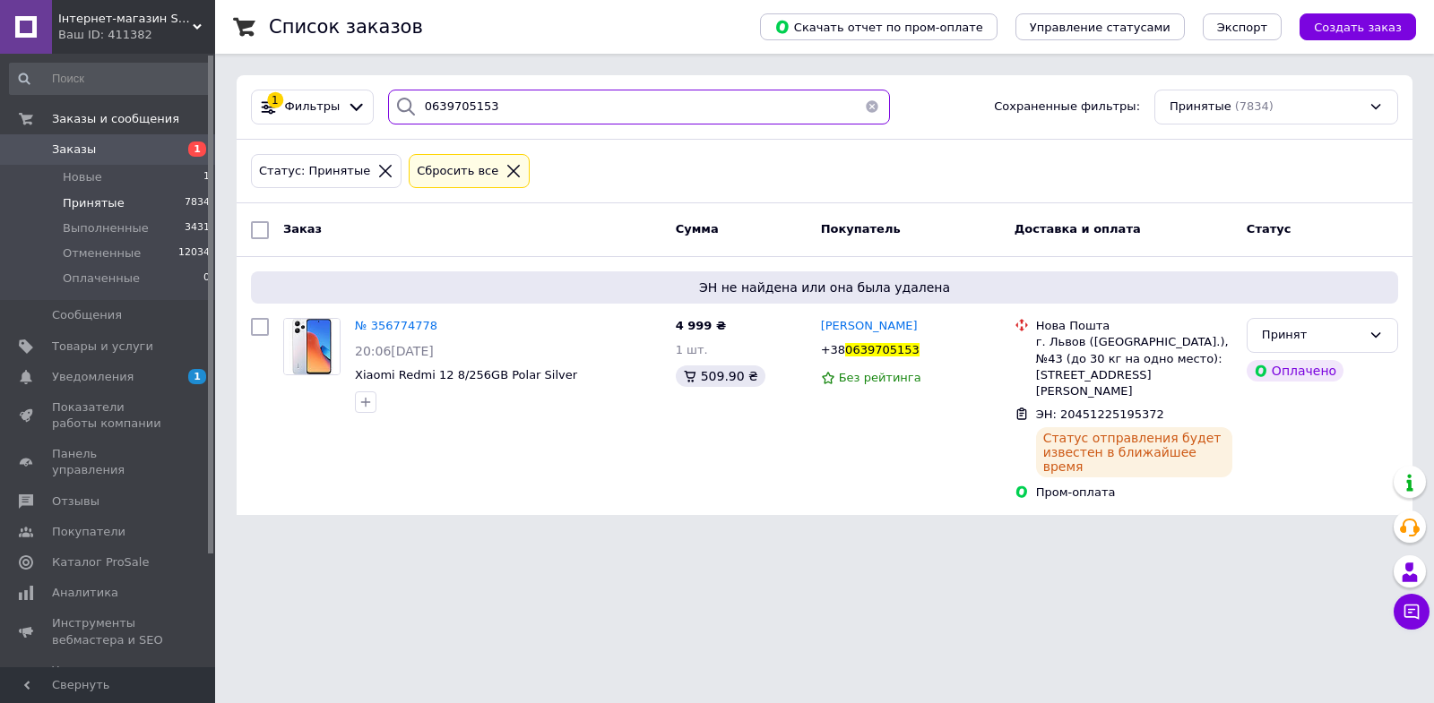
click at [452, 108] on input "0639705153" at bounding box center [639, 107] width 502 height 35
paste input "976621444"
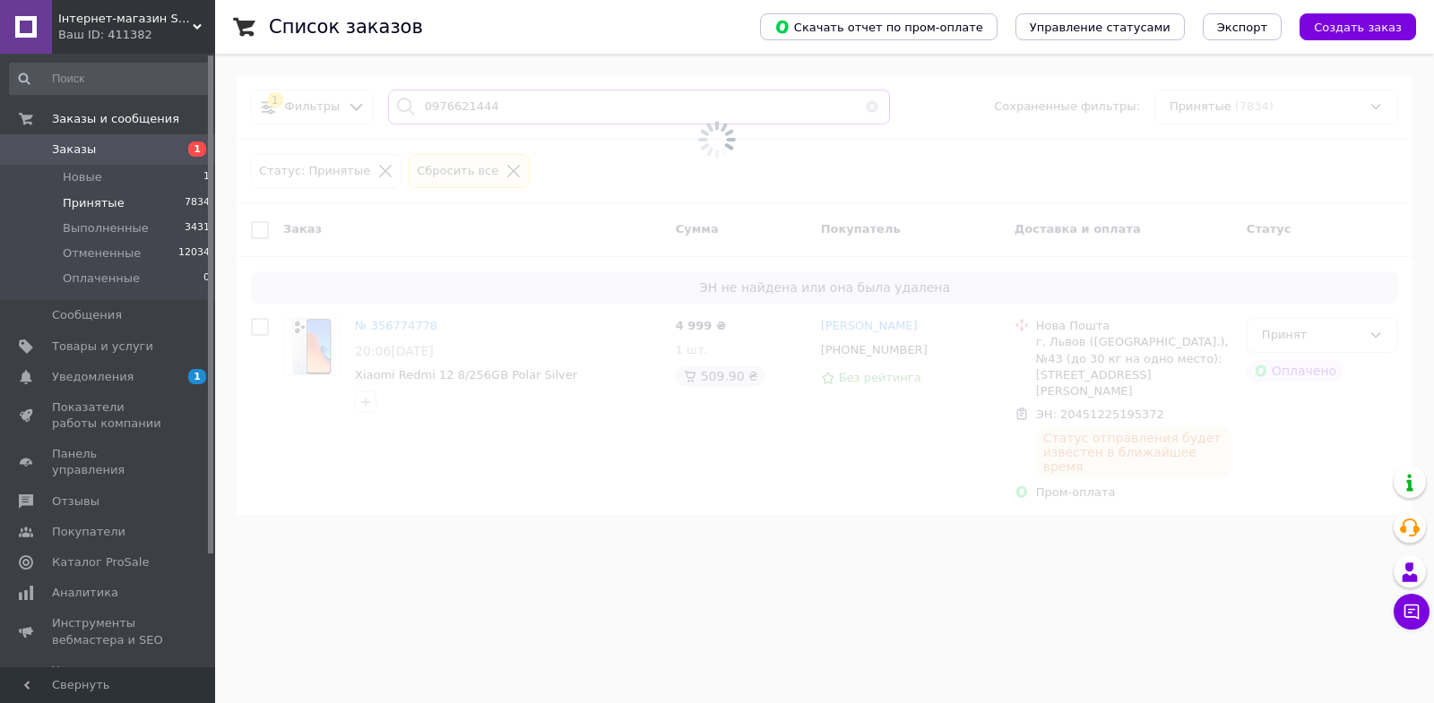
type input "0976621444"
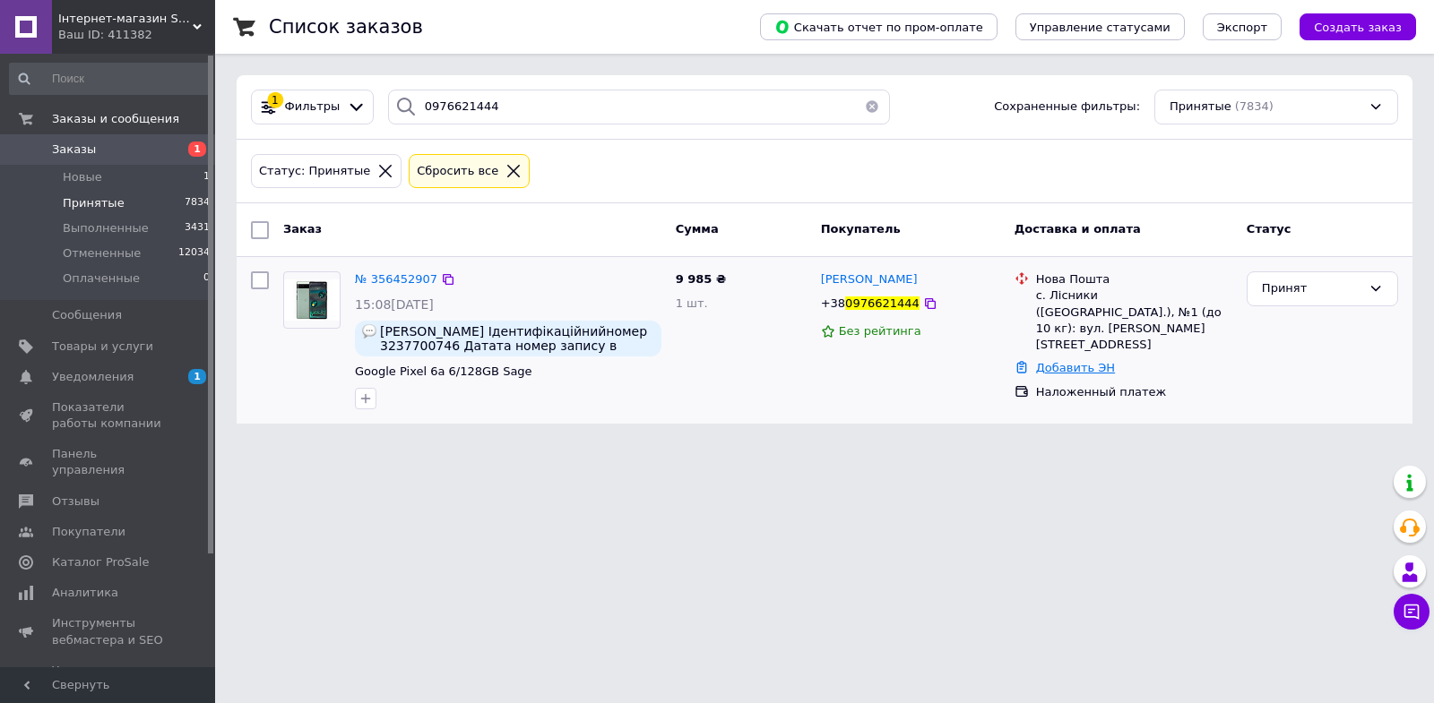
click at [1044, 361] on link "Добавить ЭН" at bounding box center [1075, 367] width 79 height 13
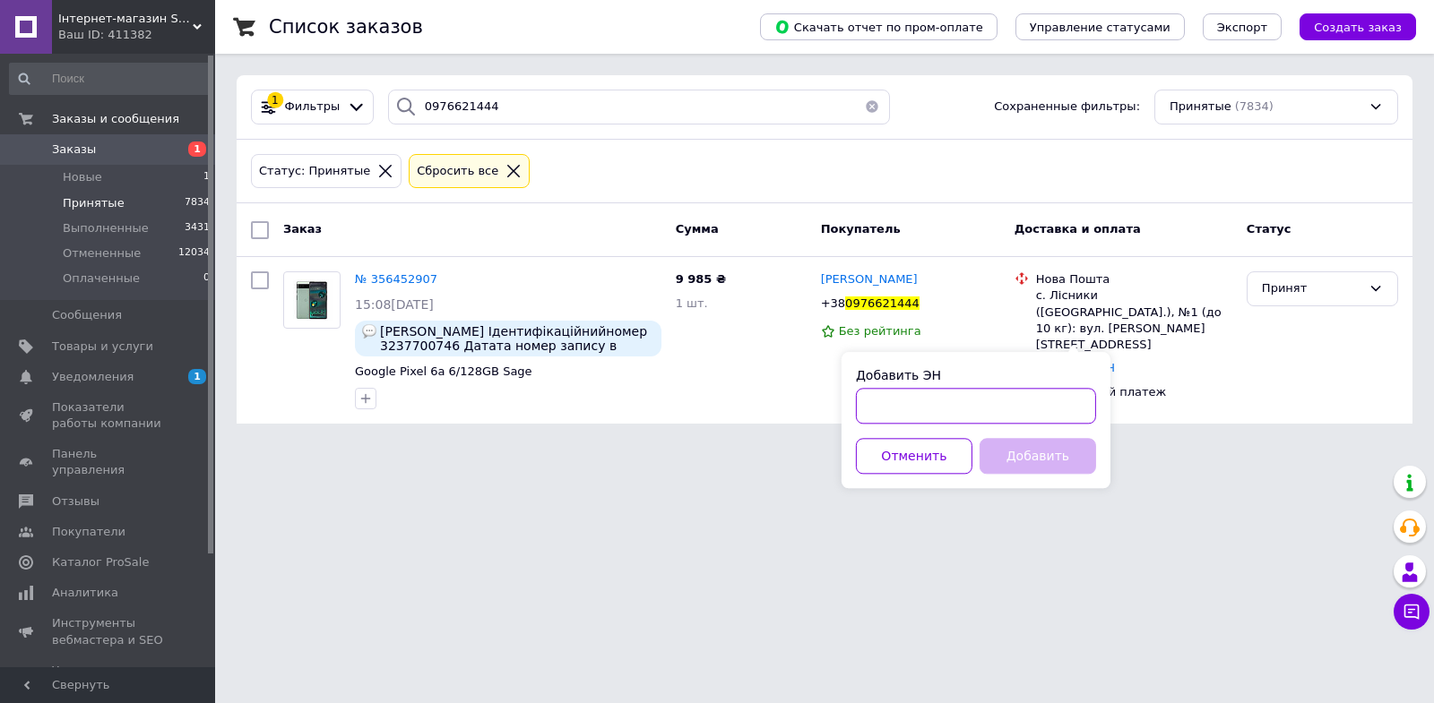
click at [1039, 401] on input "Добавить ЭН" at bounding box center [976, 406] width 240 height 36
paste input "20451225196104"
type input "20451225196104"
click at [1033, 463] on button "Добавить" at bounding box center [1037, 456] width 116 height 36
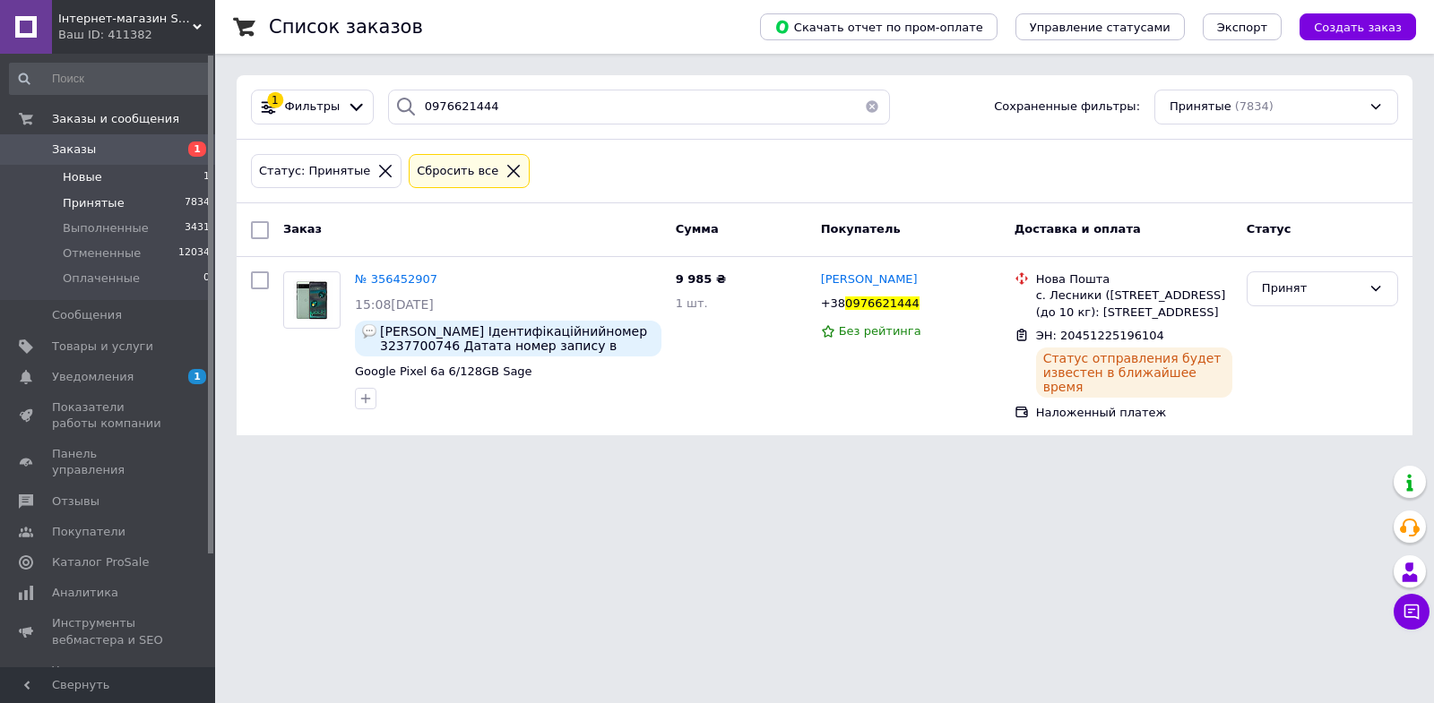
click at [78, 183] on span "Новые" at bounding box center [82, 177] width 39 height 16
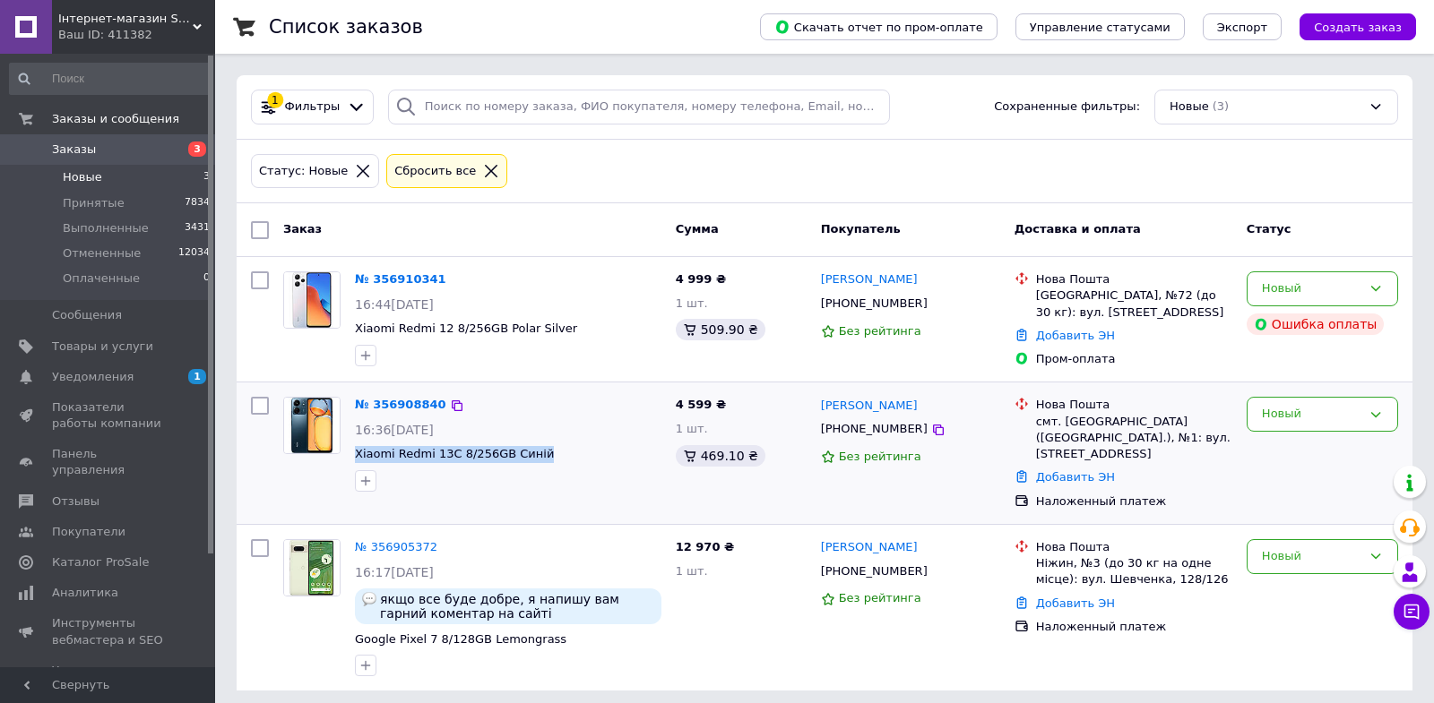
drag, startPoint x: 348, startPoint y: 453, endPoint x: 553, endPoint y: 453, distance: 205.2
click at [553, 453] on div "№ 356908840 16:36, 12.08.2025 Xiaomi Redmi 13C 8/256GB Синій" at bounding box center [508, 444] width 321 height 108
copy span "Xiaomi Redmi 13C 8/256GB Синій"
click at [1294, 547] on div "Новый" at bounding box center [1311, 556] width 99 height 19
click at [984, 478] on div "Олена Федчишин +380971243471 Без рейтинга" at bounding box center [911, 453] width 194 height 127
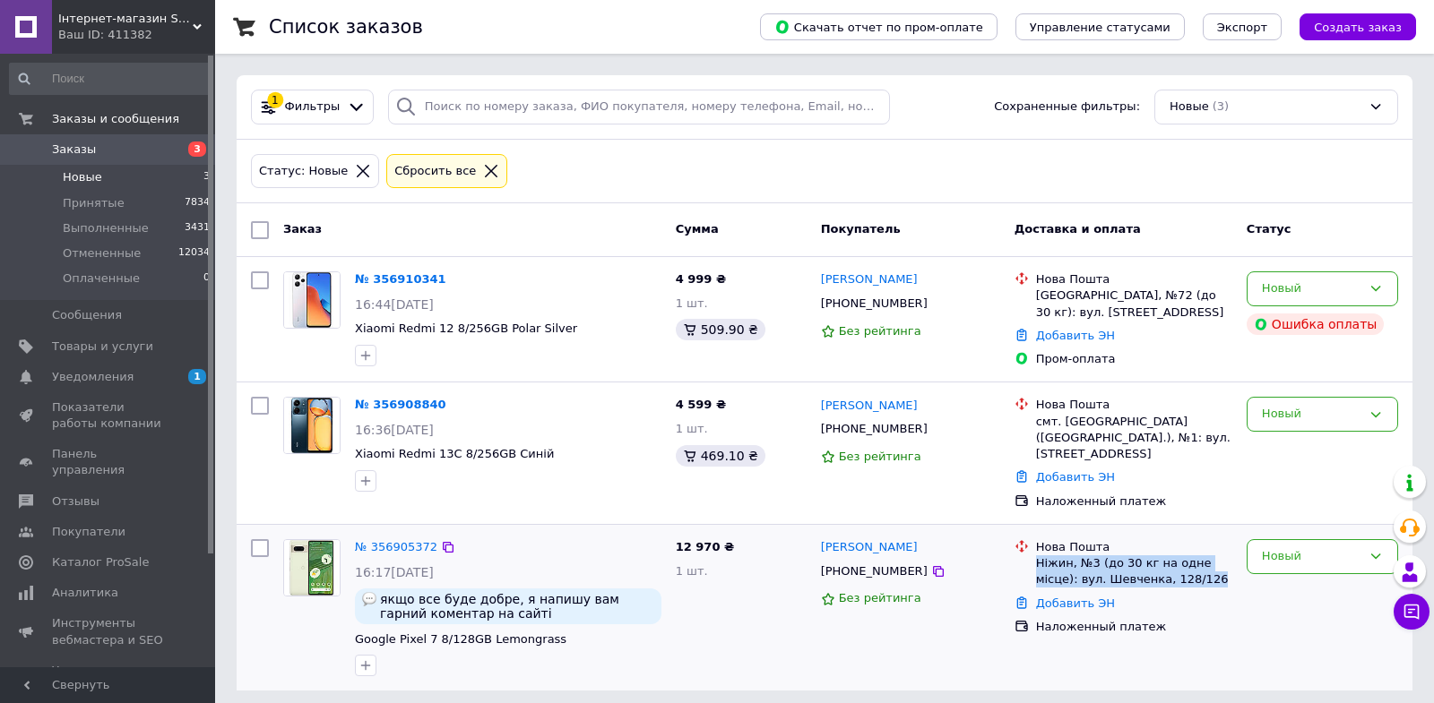
drag, startPoint x: 1036, startPoint y: 550, endPoint x: 1215, endPoint y: 571, distance: 180.4
click at [1215, 571] on div "Ніжин, №3 (до 30 кг на одне місце): вул. Шевченка, 128/126" at bounding box center [1134, 572] width 196 height 32
copy div "Ніжин, №3 (до 30 кг на одне місце): вул. Шевченка, 128/126"
drag, startPoint x: 813, startPoint y: 526, endPoint x: 912, endPoint y: 559, distance: 104.8
click at [912, 559] on div "Тетяна Горло +380681004007 Без рейтинга" at bounding box center [911, 607] width 194 height 151
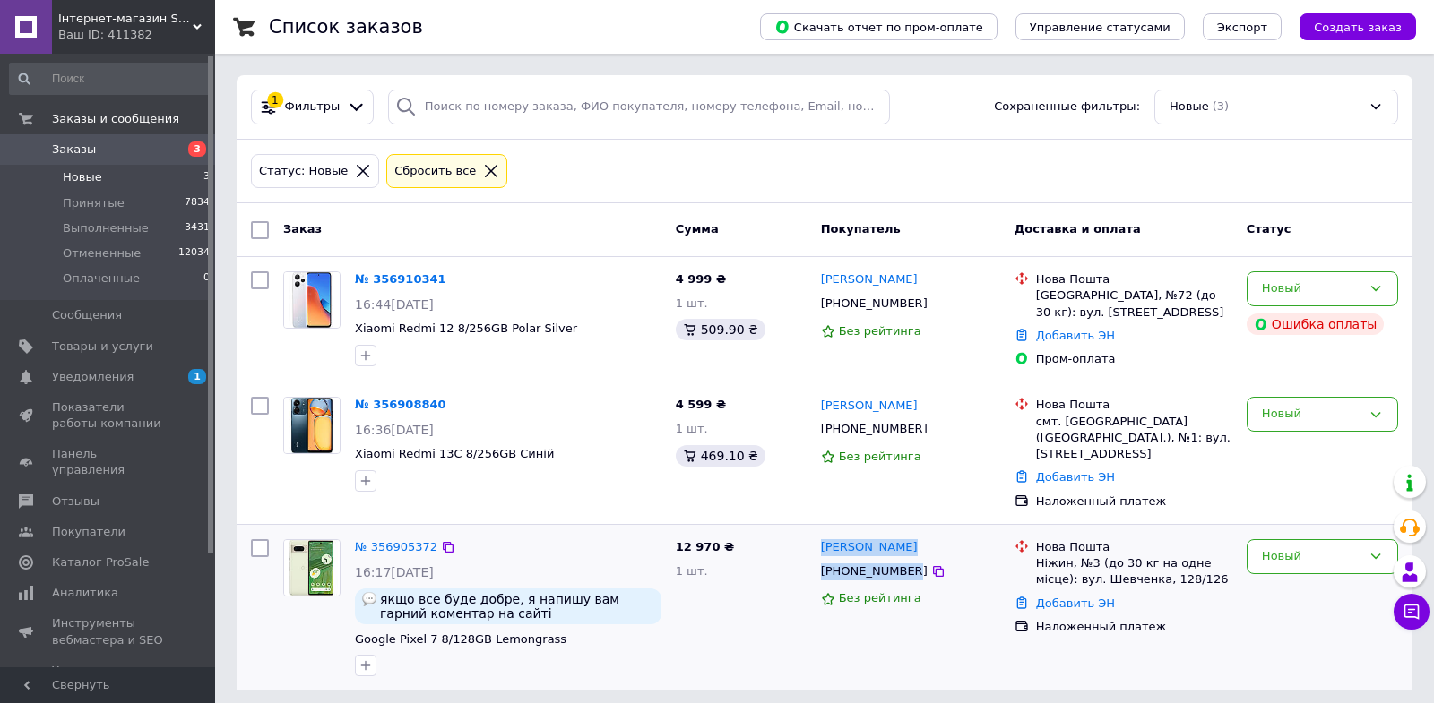
copy div "Тетяна Горло +380681004007"
drag, startPoint x: 370, startPoint y: 626, endPoint x: 714, endPoint y: 534, distance: 356.2
click at [714, 534] on div "№ 356905372 16:17, 12.08.2025 якщо все буде добре, я напишу вам гарний коментар…" at bounding box center [824, 607] width 1161 height 151
copy div "Google Pixel 7 8/128GB Lemongrass 12 970"
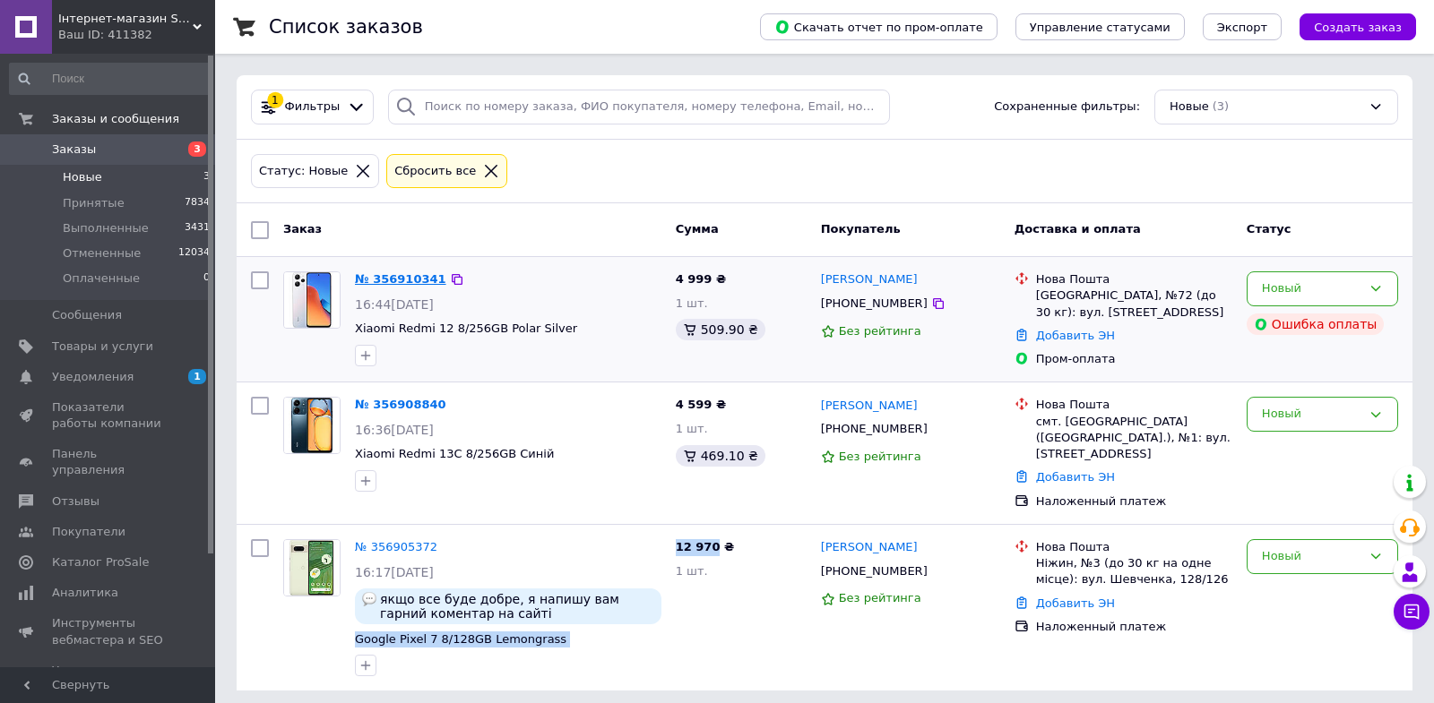
click at [405, 280] on link "№ 356910341" at bounding box center [400, 278] width 91 height 13
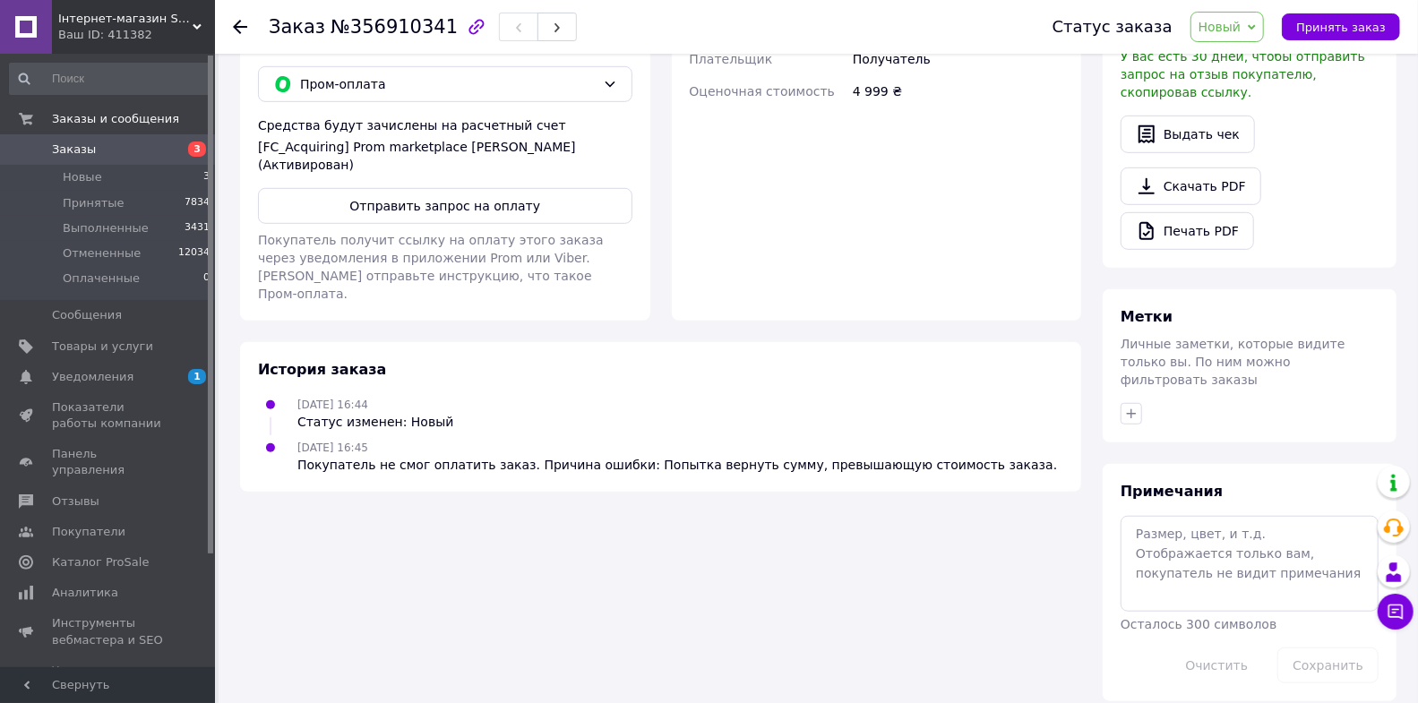
scroll to position [600, 0]
click at [1201, 576] on textarea at bounding box center [1250, 561] width 258 height 95
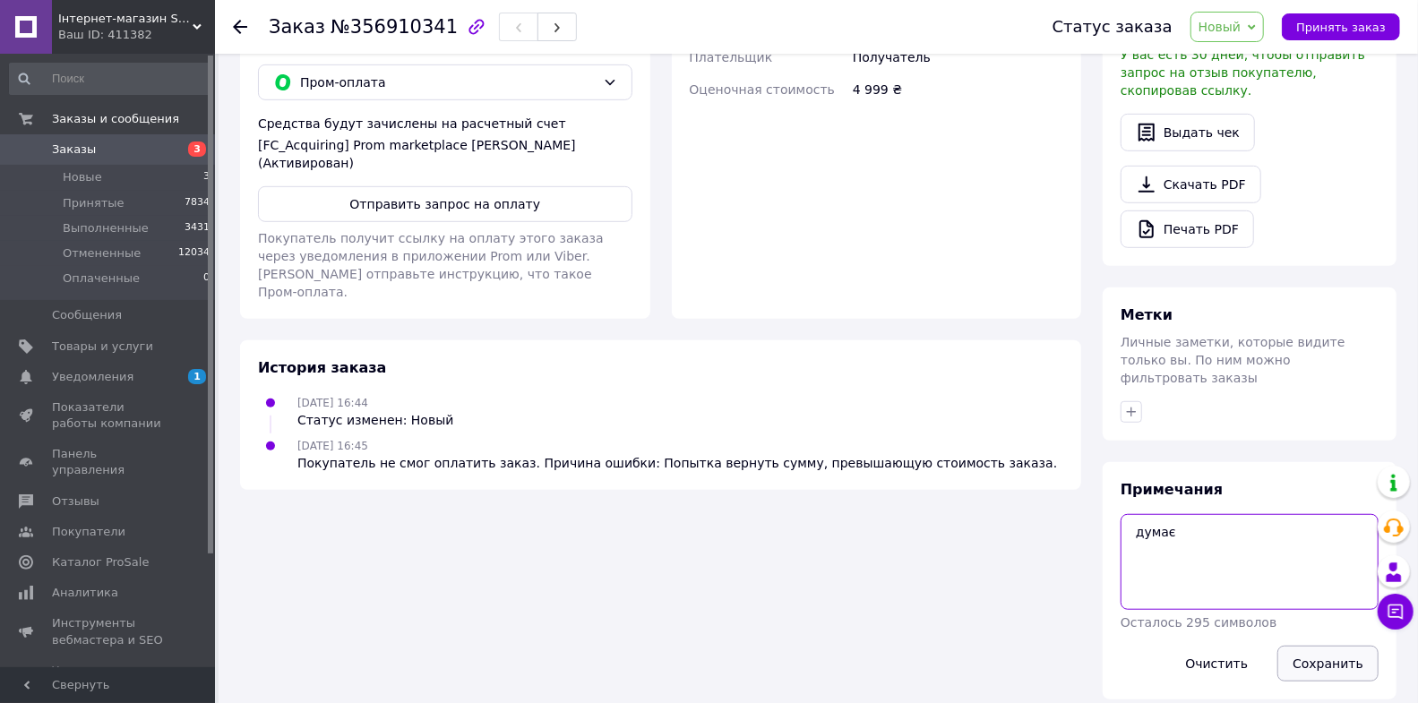
type textarea "думає"
click at [1303, 648] on button "Сохранить" at bounding box center [1328, 664] width 101 height 36
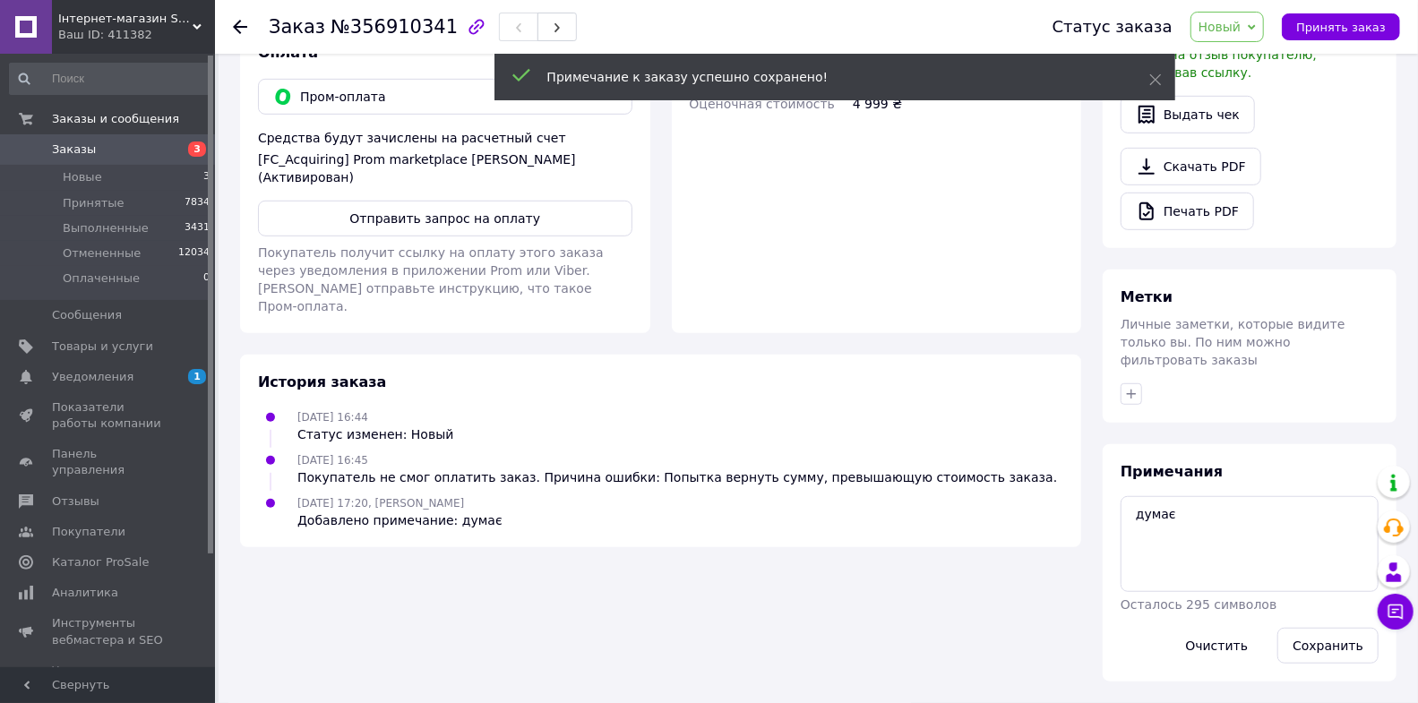
scroll to position [568, 0]
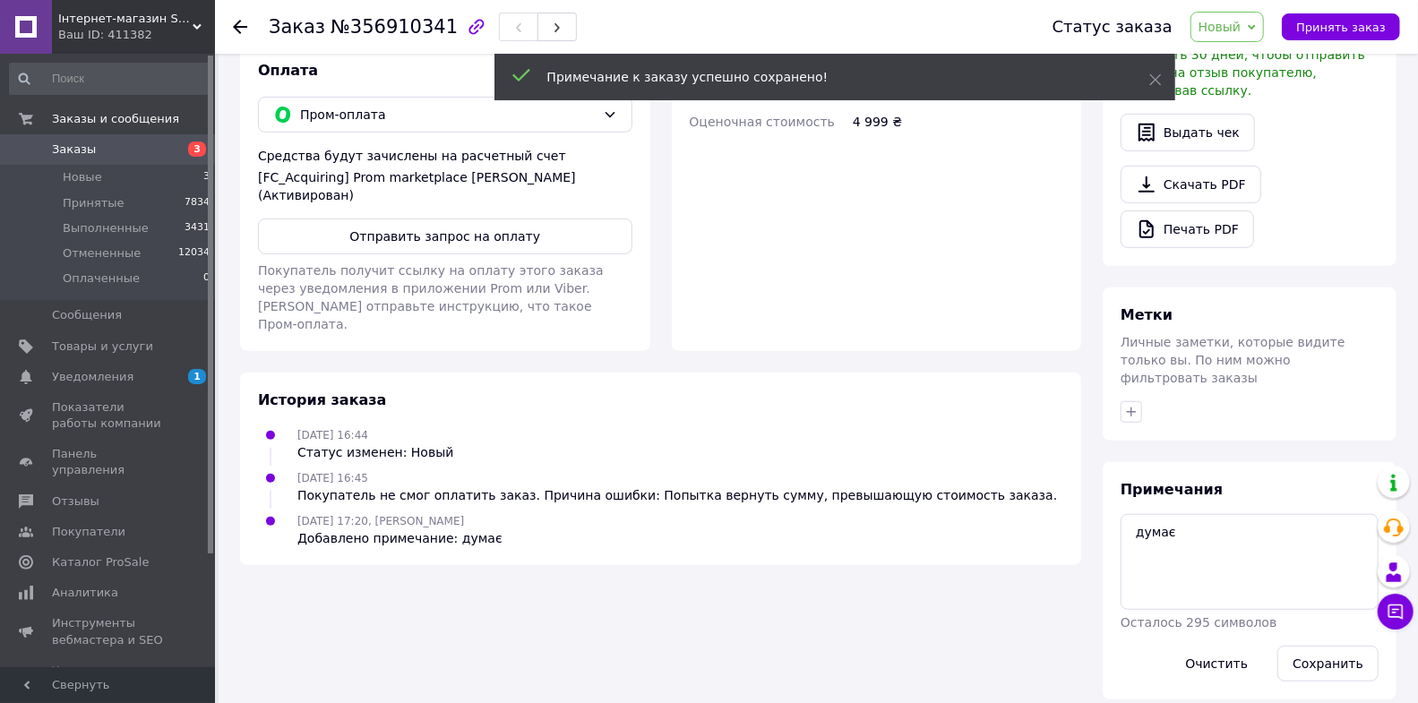
click at [245, 27] on use at bounding box center [240, 27] width 14 height 14
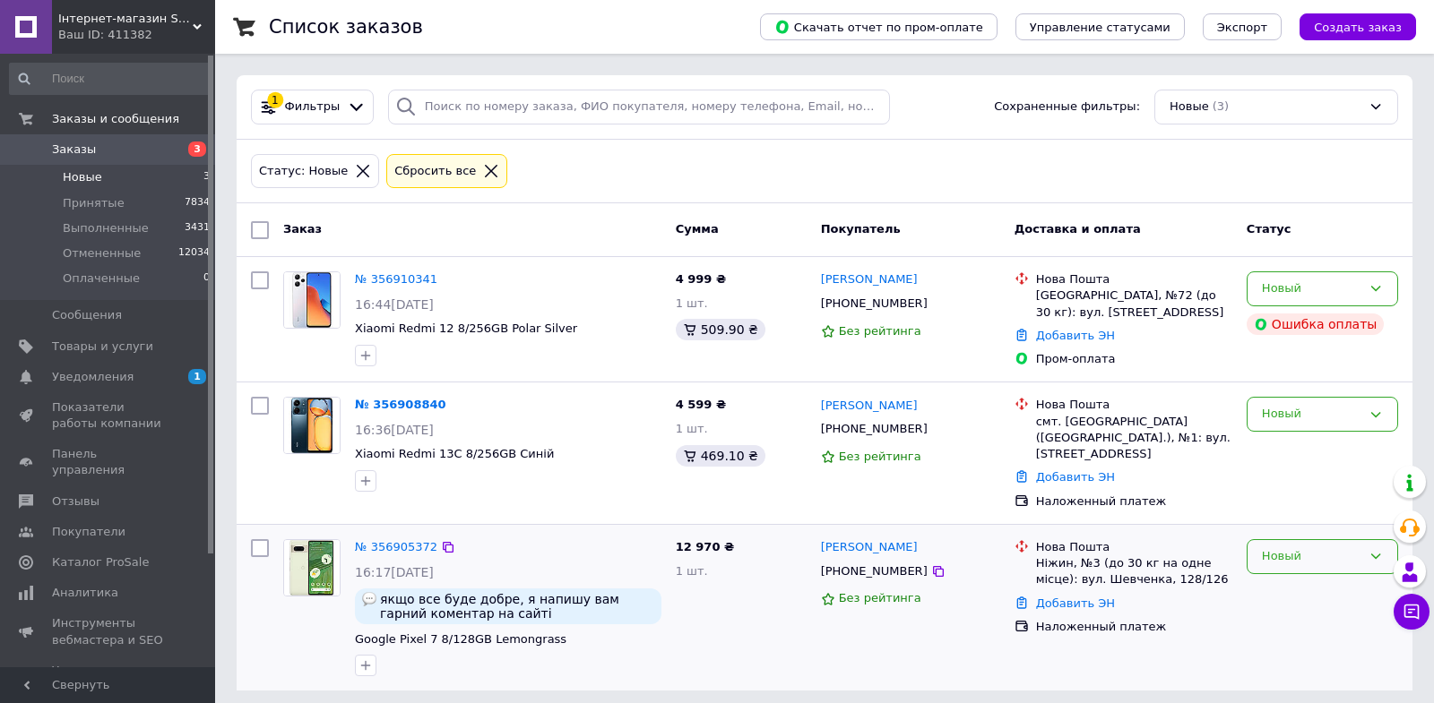
click at [1271, 547] on div "Новый" at bounding box center [1311, 556] width 99 height 19
click at [1271, 581] on li "Принят" at bounding box center [1322, 594] width 150 height 33
click at [427, 400] on link "№ 356908840" at bounding box center [400, 404] width 91 height 13
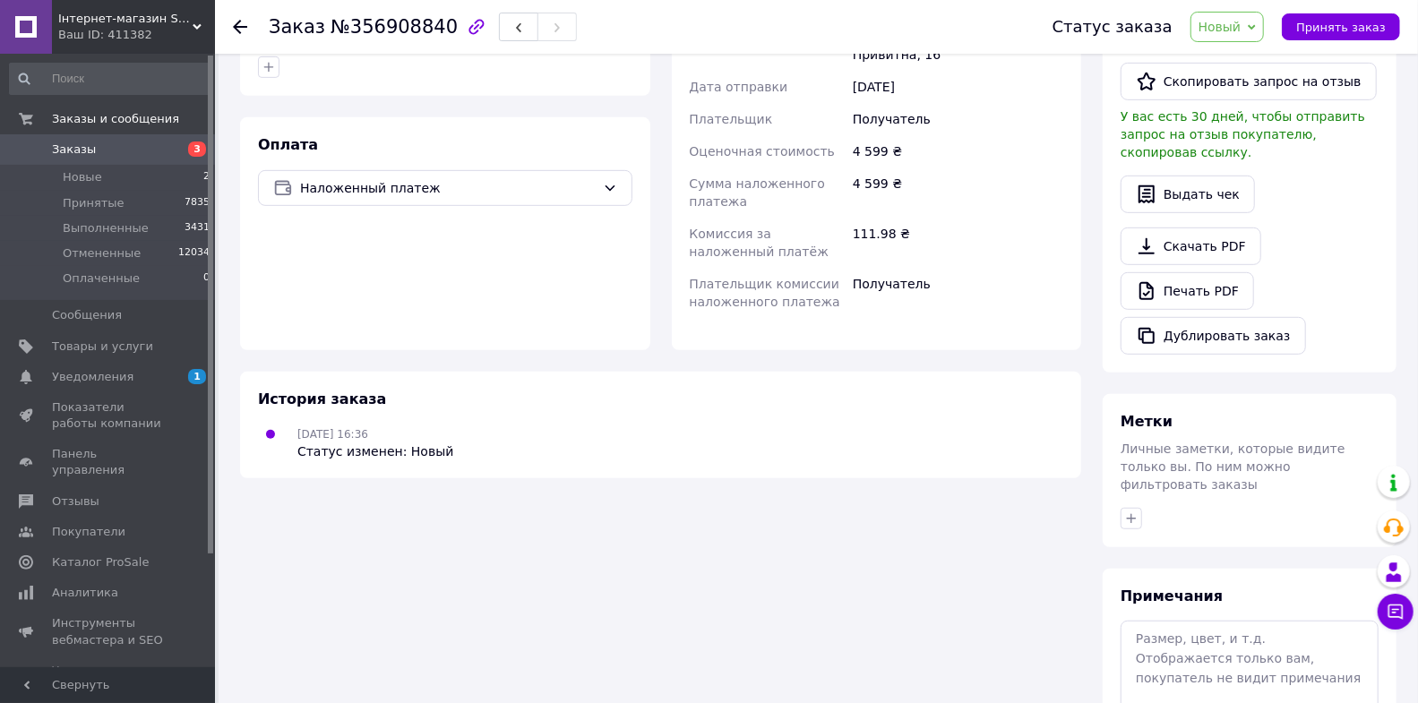
scroll to position [600, 0]
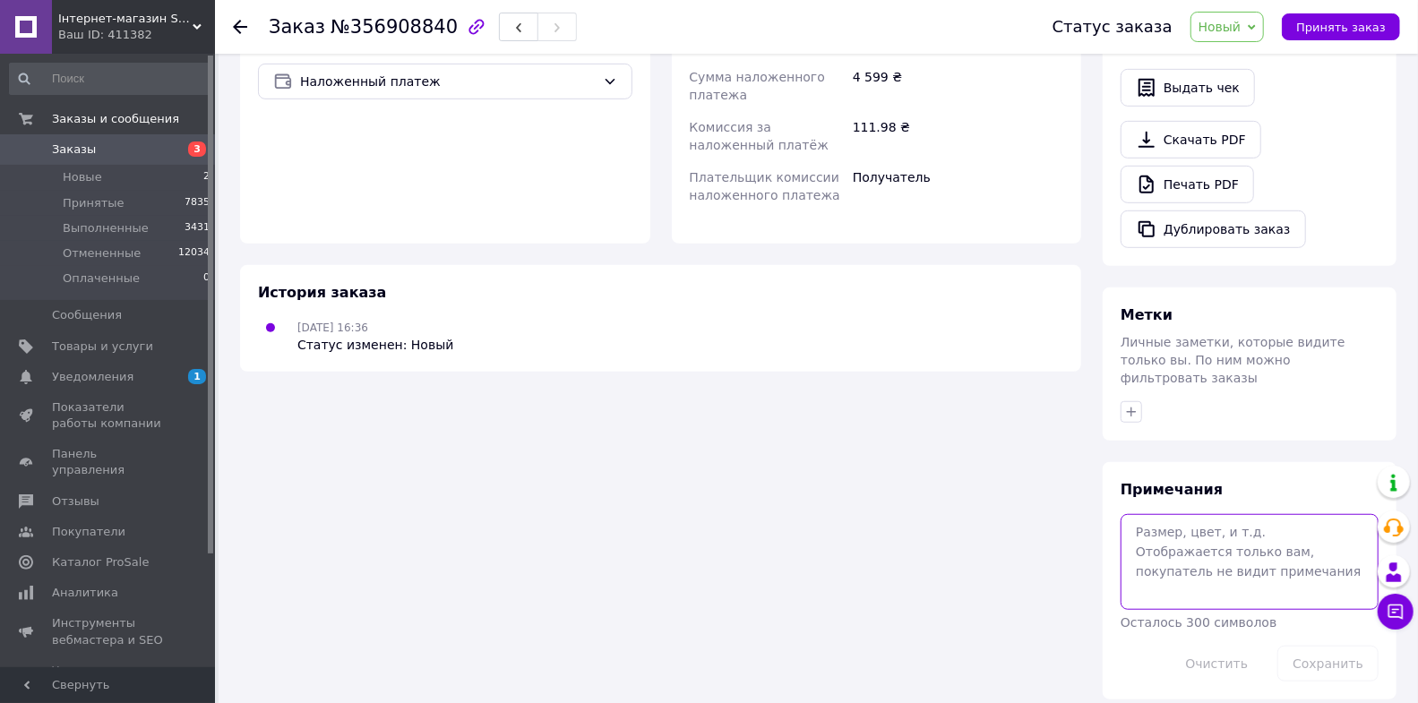
click at [1185, 550] on textarea at bounding box center [1250, 561] width 258 height 95
type textarea "не відп"
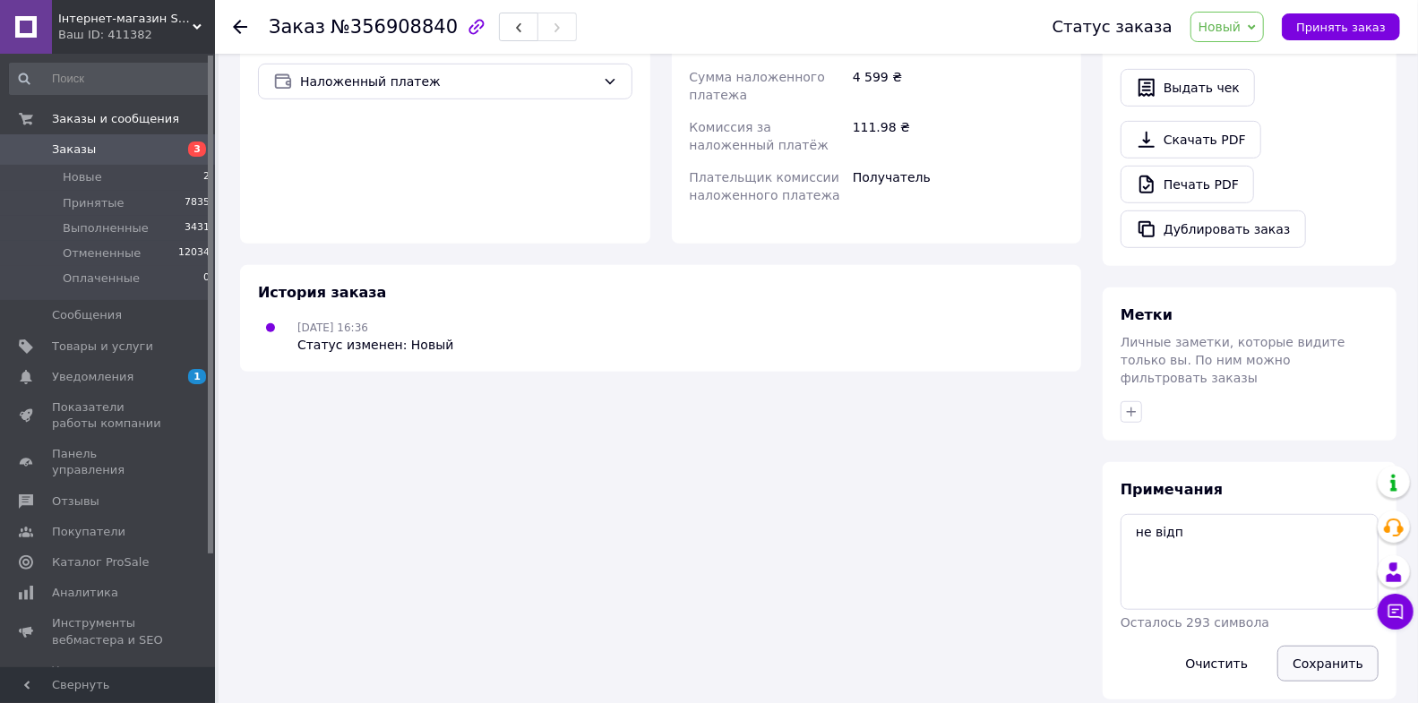
click at [1301, 646] on button "Сохранить" at bounding box center [1328, 664] width 101 height 36
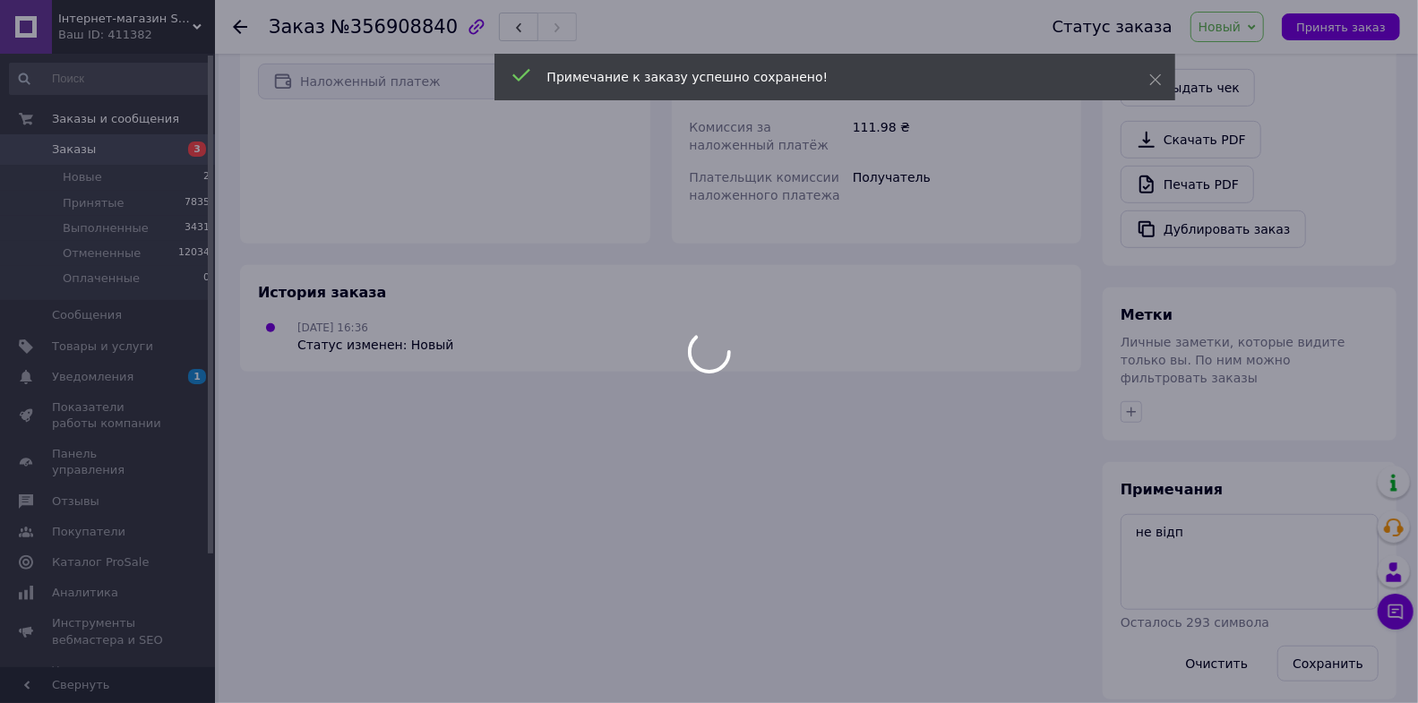
scroll to position [568, 0]
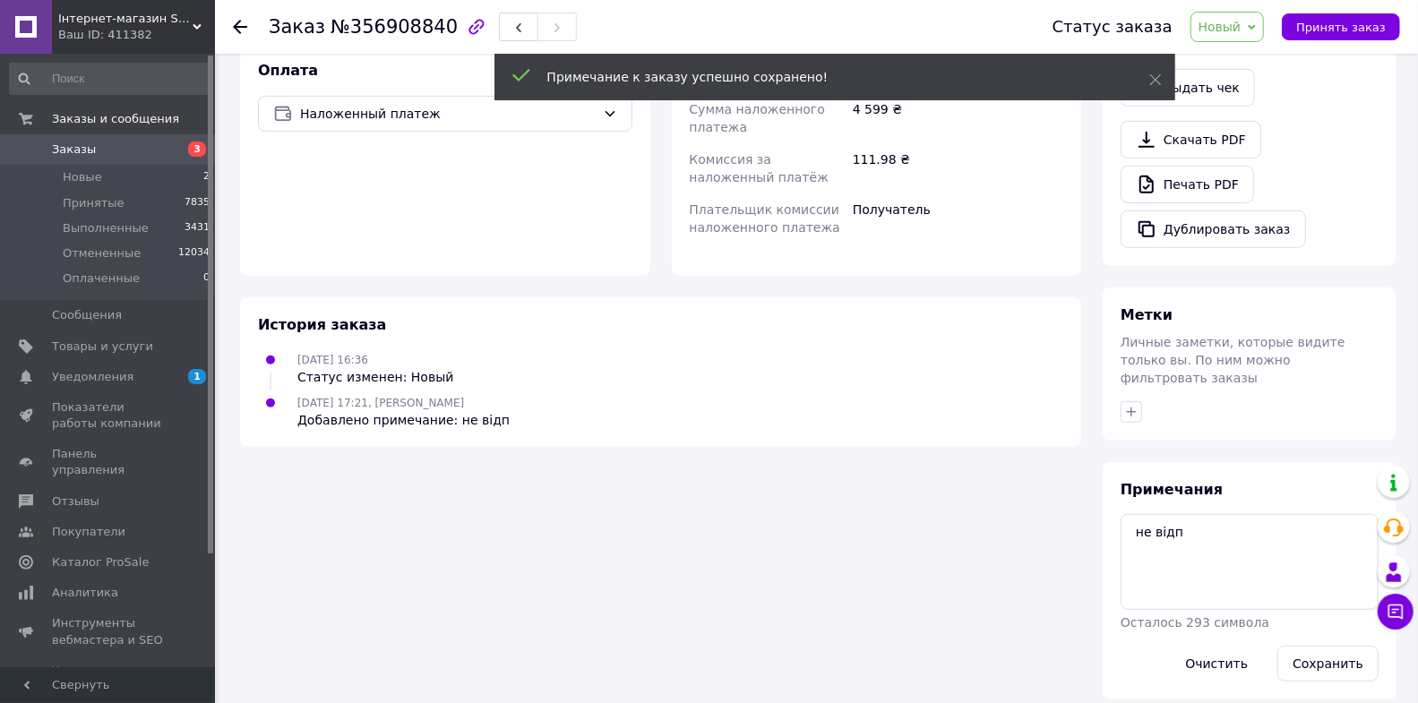
click at [108, 188] on li "Новые 2" at bounding box center [110, 177] width 220 height 25
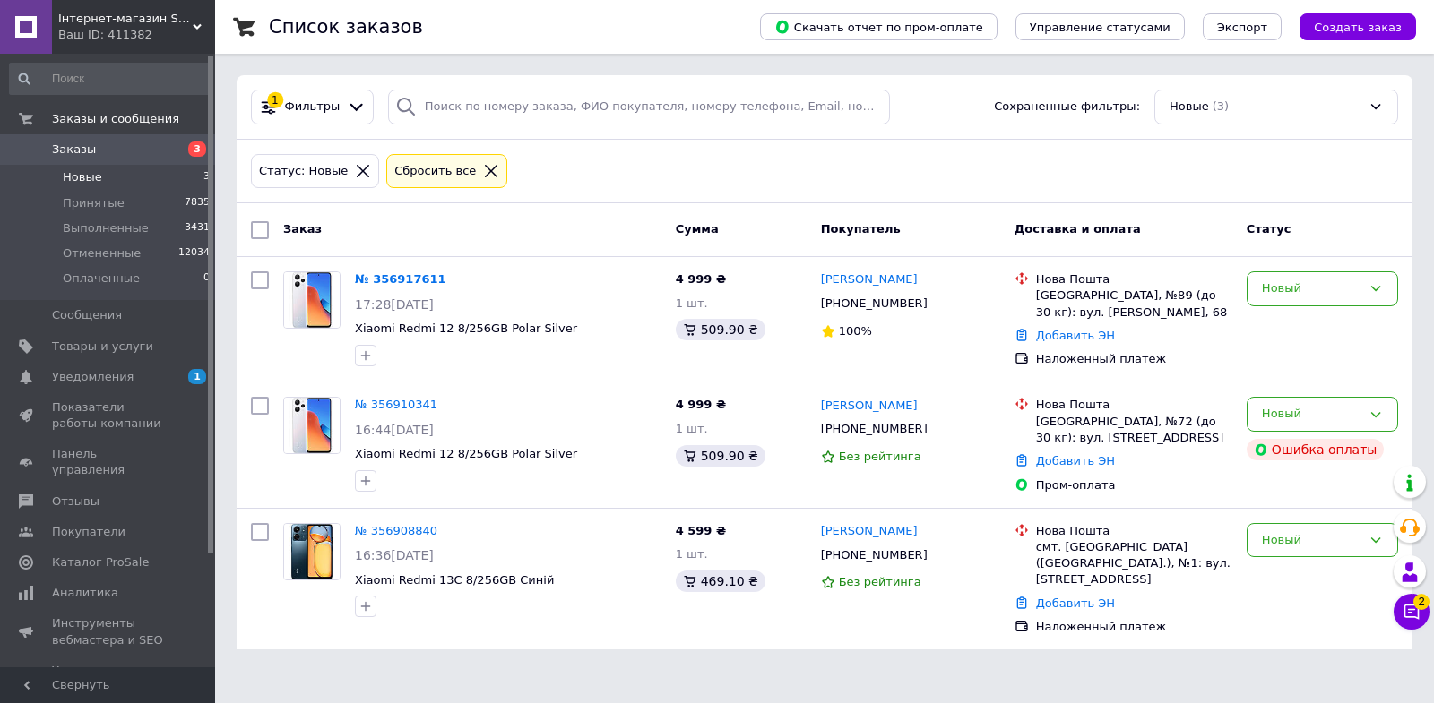
click at [1414, 630] on div "Менеджер 2 Чат с покупателем Тех поддержка Чат с покупателем 2" at bounding box center [1411, 548] width 36 height 177
click at [1409, 616] on icon at bounding box center [1411, 612] width 18 height 18
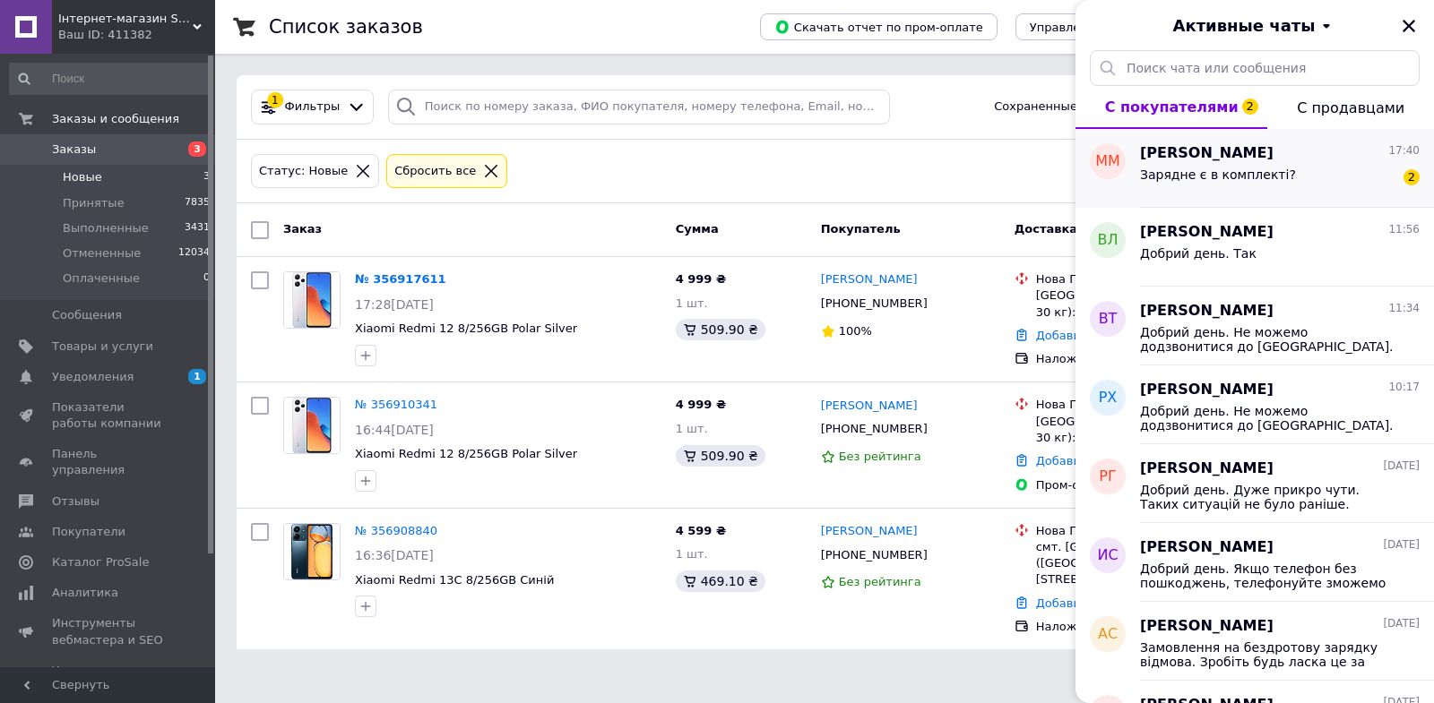
click at [1191, 191] on div "Зарядне є в комплекті?" at bounding box center [1218, 180] width 156 height 25
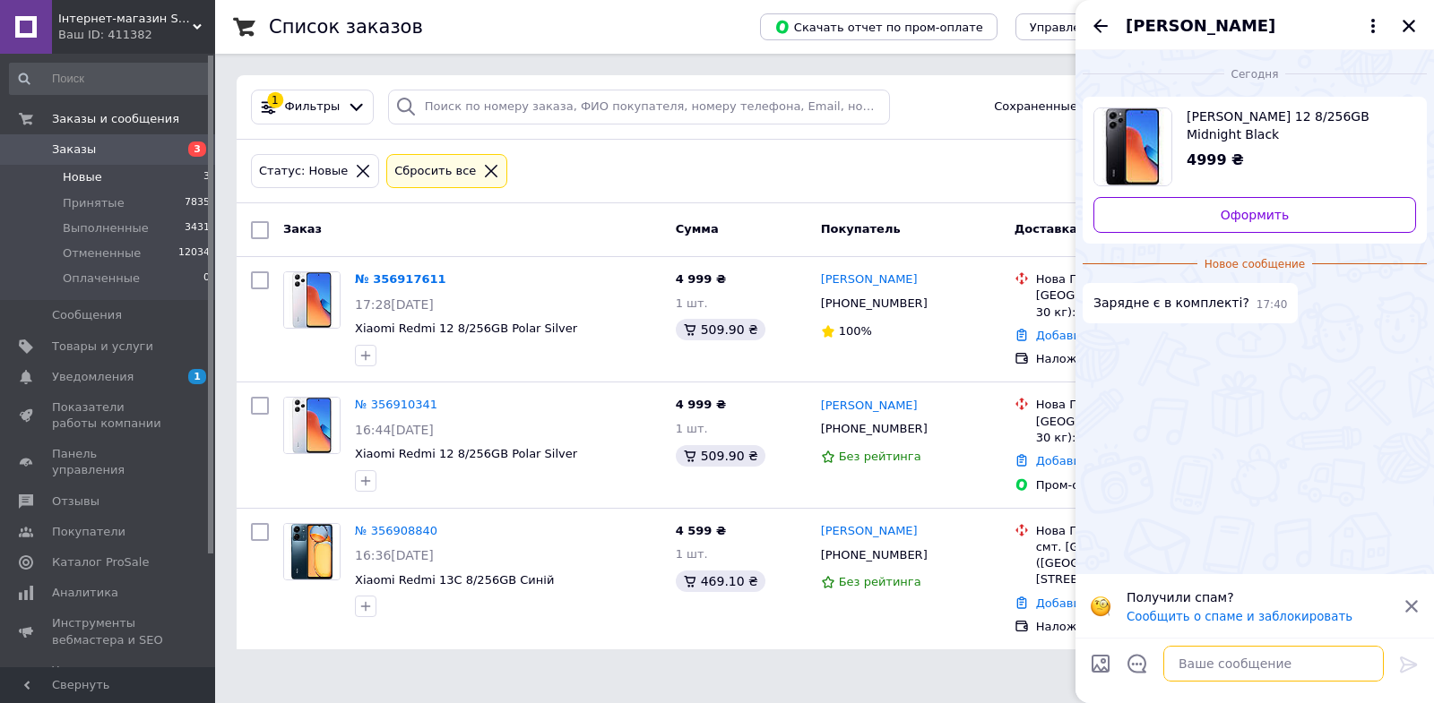
click at [1244, 662] on textarea at bounding box center [1273, 664] width 220 height 36
type textarea "Добрий день. ТАк"
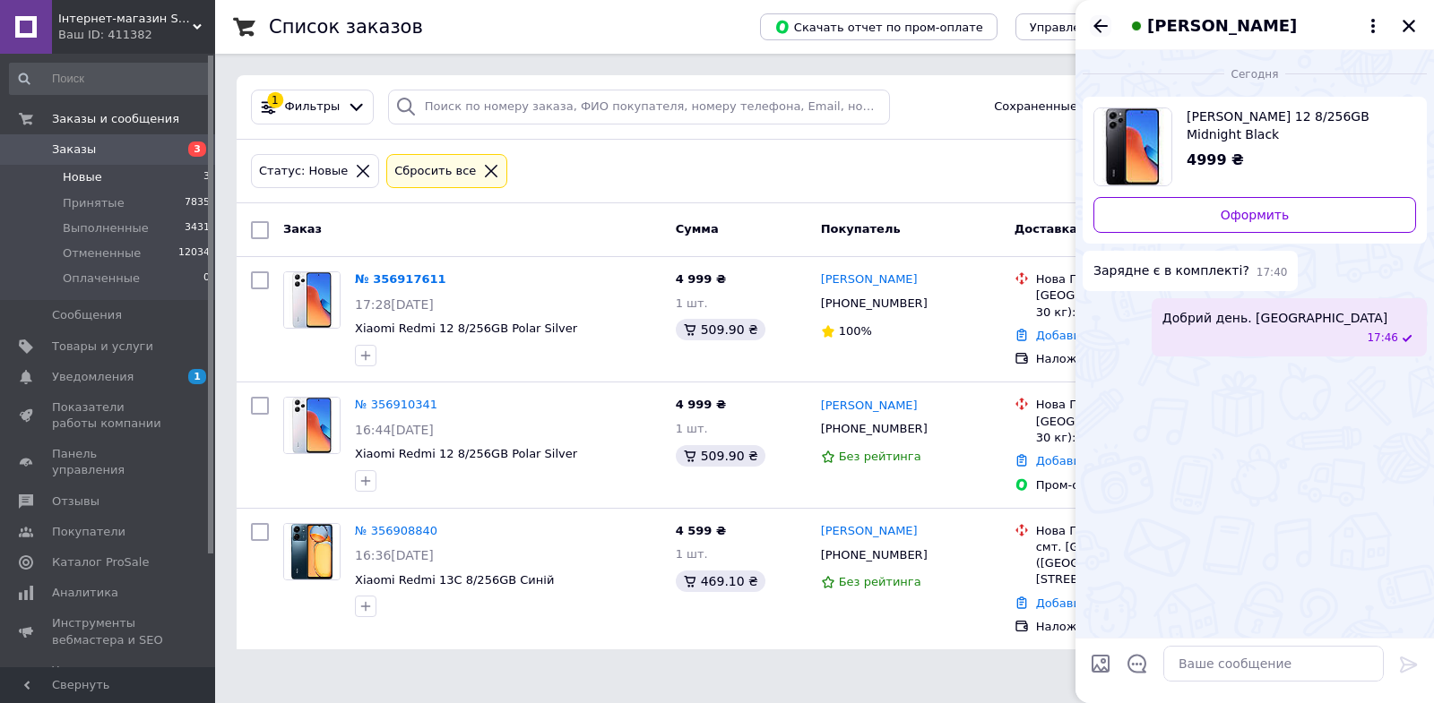
click at [1103, 26] on icon "Назад" at bounding box center [1100, 25] width 14 height 13
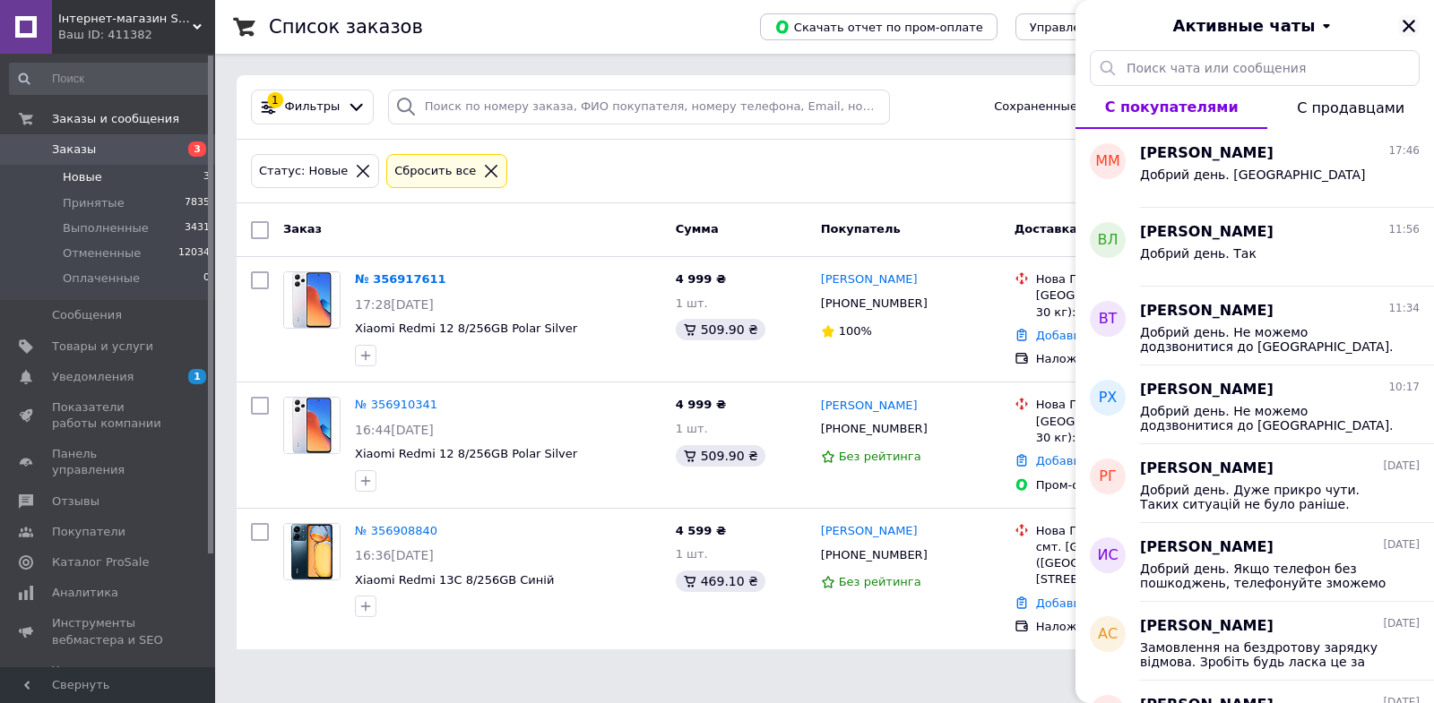
click at [1405, 23] on icon "Закрыть" at bounding box center [1408, 26] width 13 height 13
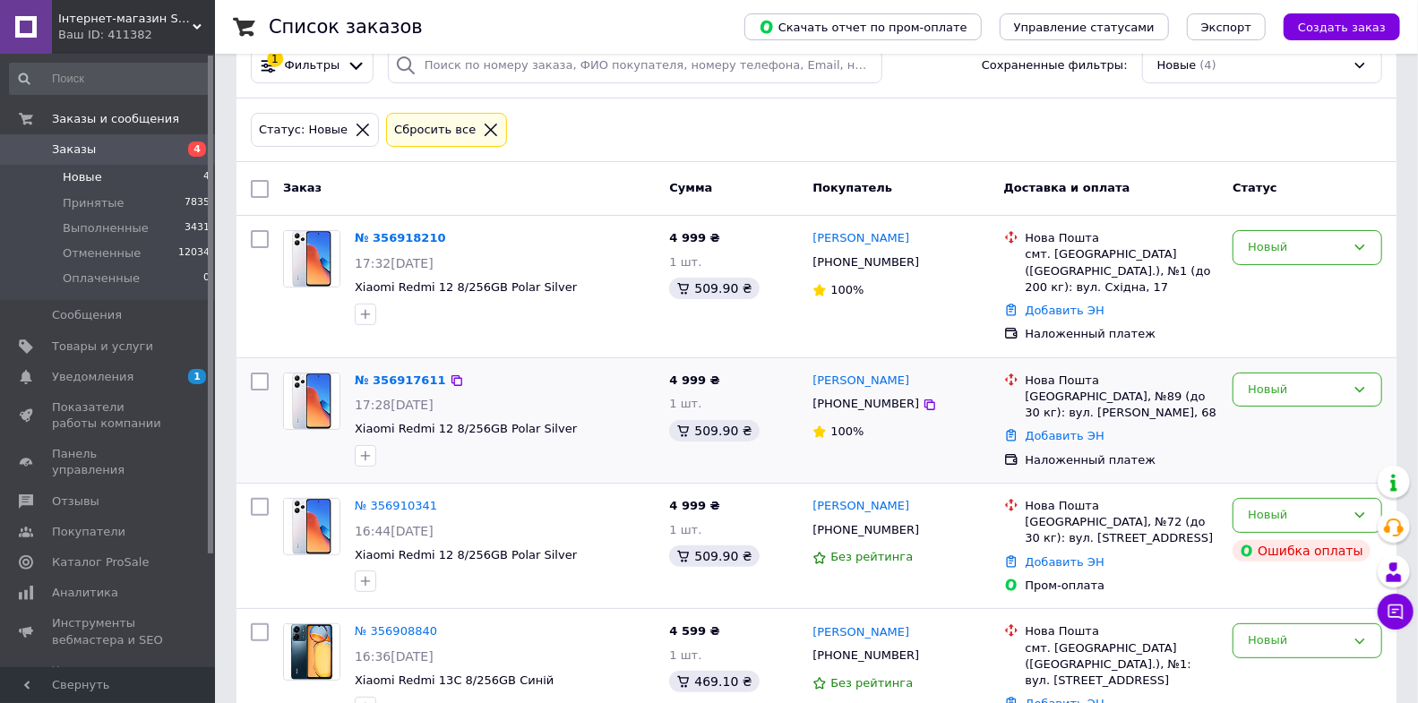
scroll to position [77, 0]
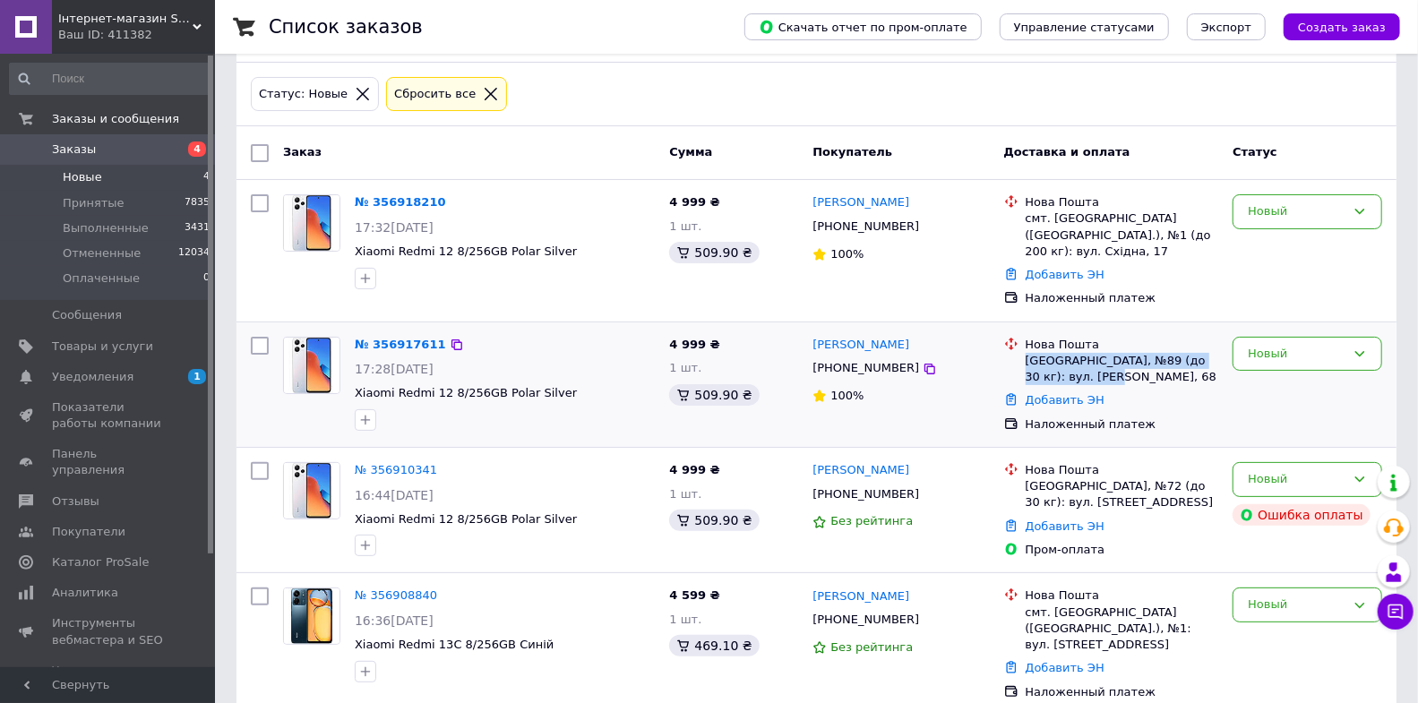
drag, startPoint x: 1025, startPoint y: 345, endPoint x: 1132, endPoint y: 358, distance: 107.5
click at [1132, 358] on div "[GEOGRAPHIC_DATA], №89 (до 30 кг): вул. [PERSON_NAME], 68" at bounding box center [1123, 369] width 194 height 32
copy div "[GEOGRAPHIC_DATA], №89 (до 30 кг): вул. [PERSON_NAME], 68"
drag, startPoint x: 806, startPoint y: 326, endPoint x: 901, endPoint y: 358, distance: 99.2
click at [901, 358] on div "[PERSON_NAME] [PHONE_NUMBER] 100%" at bounding box center [901, 385] width 191 height 110
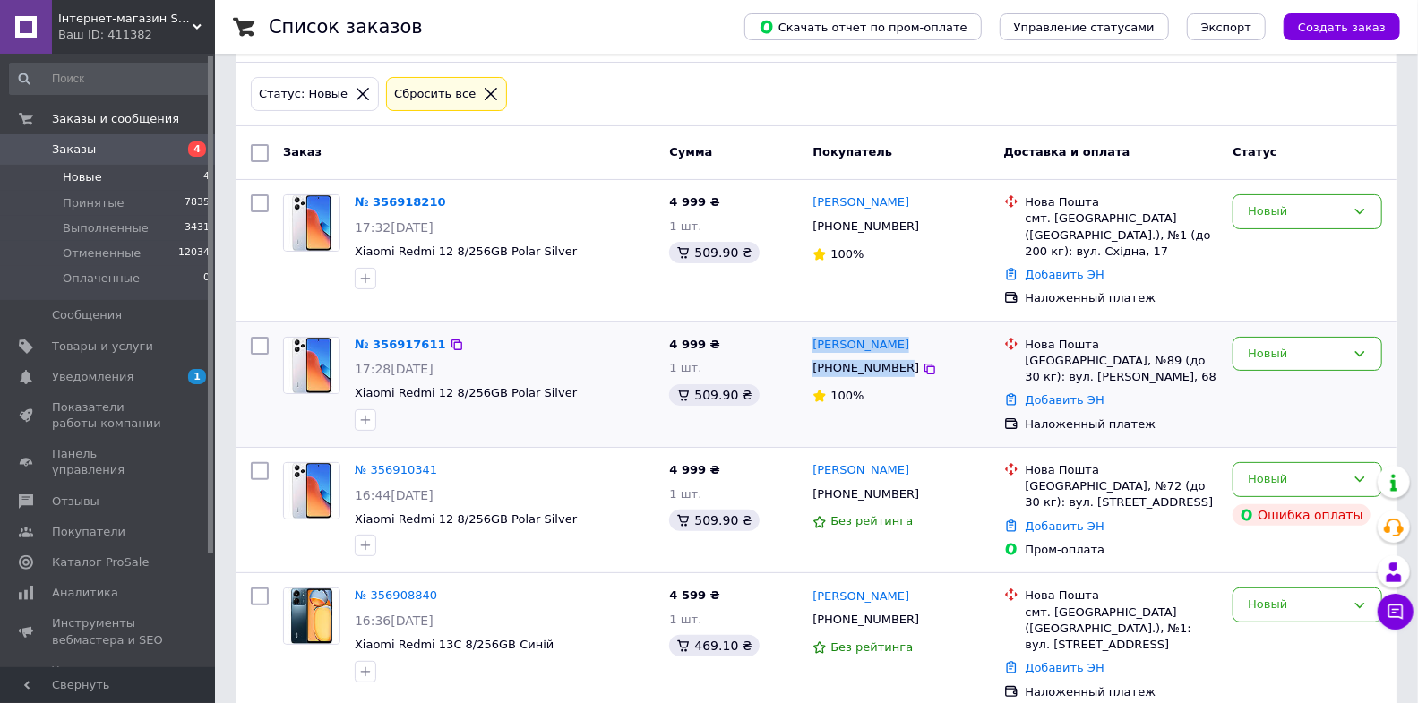
copy div "[PERSON_NAME] [PHONE_NUMBER]"
drag, startPoint x: 351, startPoint y: 376, endPoint x: 706, endPoint y: 329, distance: 358.0
click at [706, 330] on div "№ 356917611 17:28[DATE] Xiaomi Redmi 12 8/256GB Polar Silver 4 999 ₴ 1 шт. 509.…" at bounding box center [817, 385] width 1146 height 110
copy div "Xiaomi Redmi 12 8/256GB Polar Silver 4 999"
click at [1295, 345] on div "Новый" at bounding box center [1297, 354] width 98 height 19
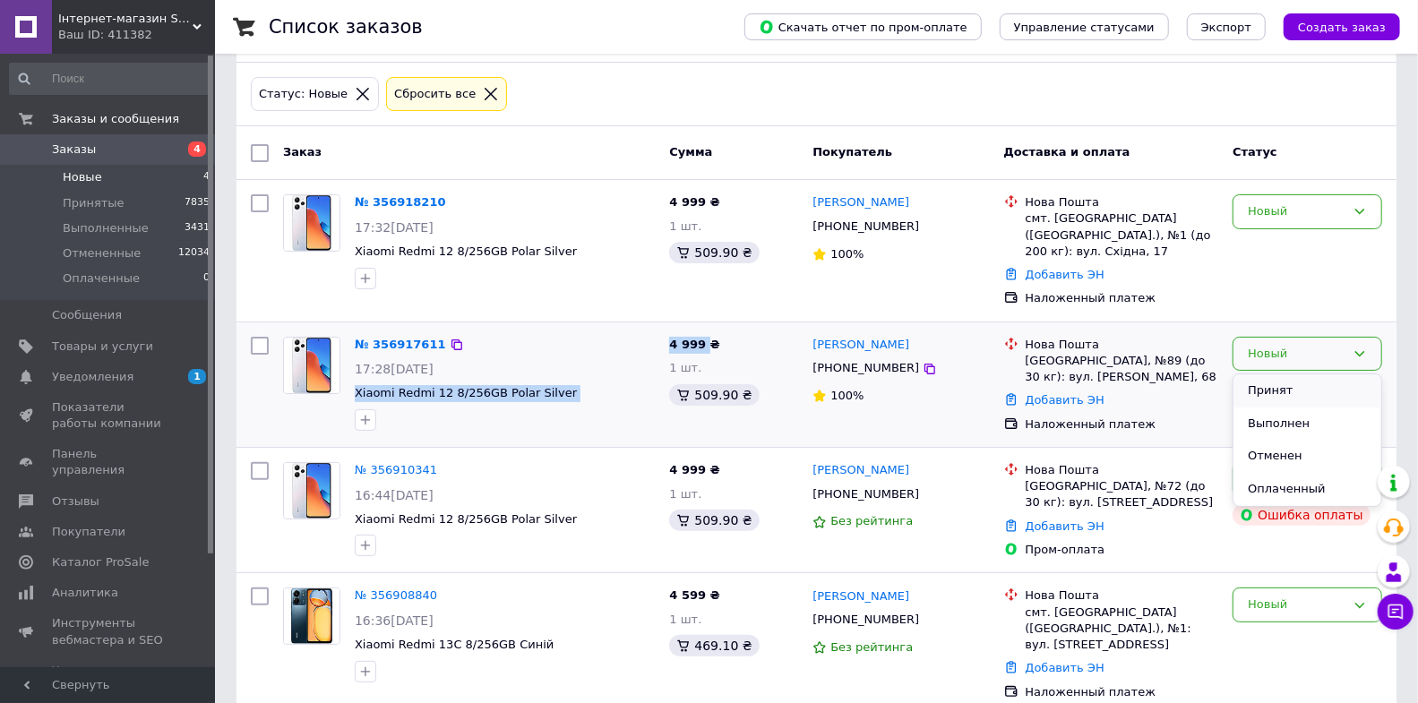
click at [1280, 381] on li "Принят" at bounding box center [1308, 391] width 148 height 33
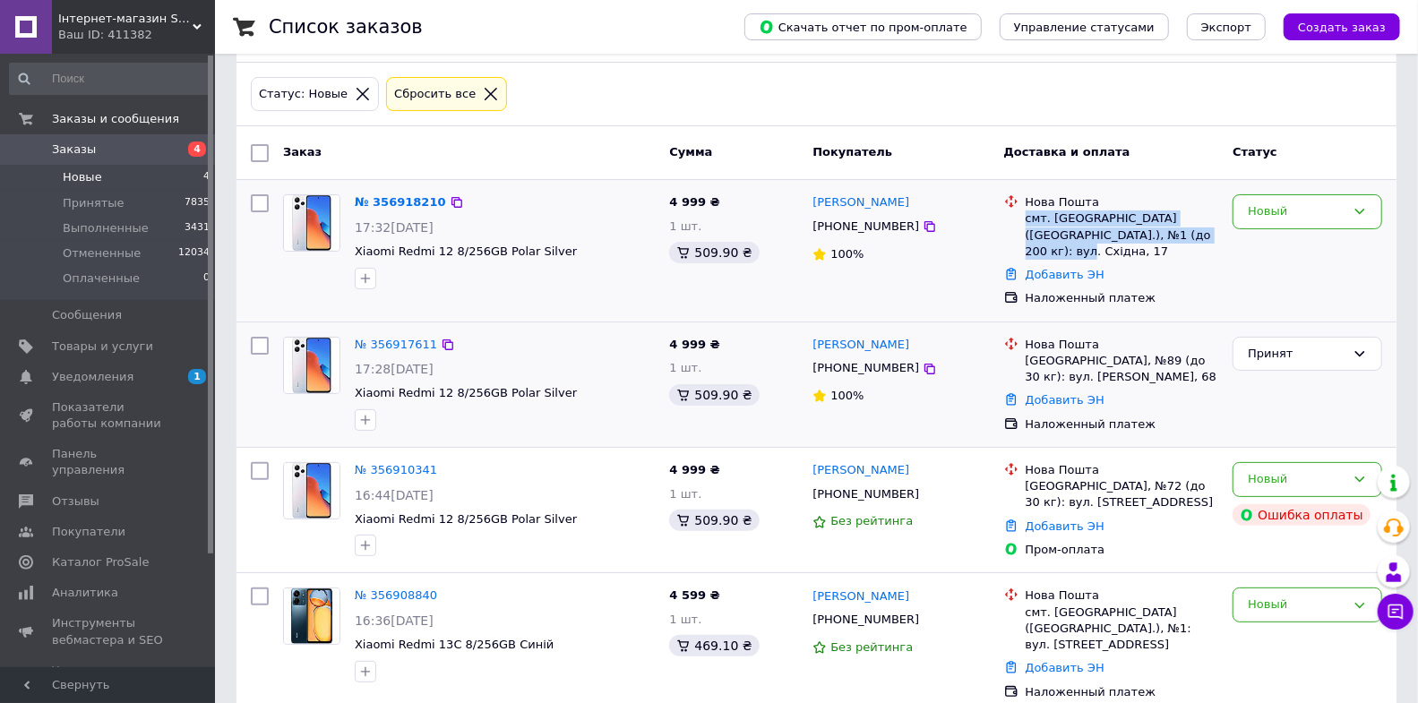
drag, startPoint x: 1024, startPoint y: 219, endPoint x: 1198, endPoint y: 234, distance: 174.5
click at [1198, 234] on div "смт. [GEOGRAPHIC_DATA] ([GEOGRAPHIC_DATA].), №1 (до 200 кг): вул. Східна, 17" at bounding box center [1123, 235] width 194 height 49
copy div "смт. [GEOGRAPHIC_DATA] ([GEOGRAPHIC_DATA].), №1 (до 200 кг): вул. Східна, 17"
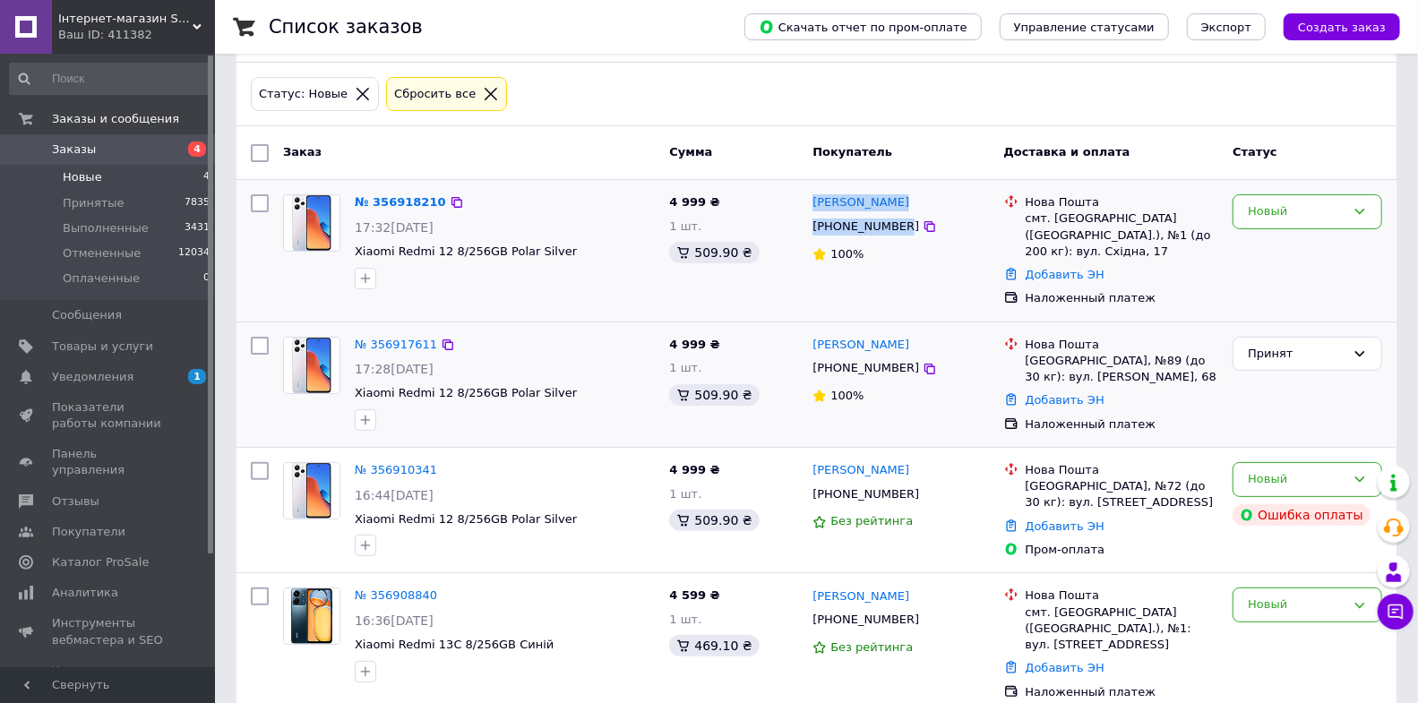
drag, startPoint x: 806, startPoint y: 203, endPoint x: 905, endPoint y: 230, distance: 102.2
click at [905, 230] on div "[PERSON_NAME] [PHONE_NUMBER] 100%" at bounding box center [901, 250] width 191 height 127
copy div "[PERSON_NAME] [PHONE_NUMBER]"
drag, startPoint x: 366, startPoint y: 252, endPoint x: 705, endPoint y: 205, distance: 341.9
click at [705, 205] on div "№ 356918210 17:32[DATE] Xiaomi Redmi 12 8/256GB Polar Silver 4 999 ₴ 1 шт. 509.…" at bounding box center [817, 250] width 1146 height 127
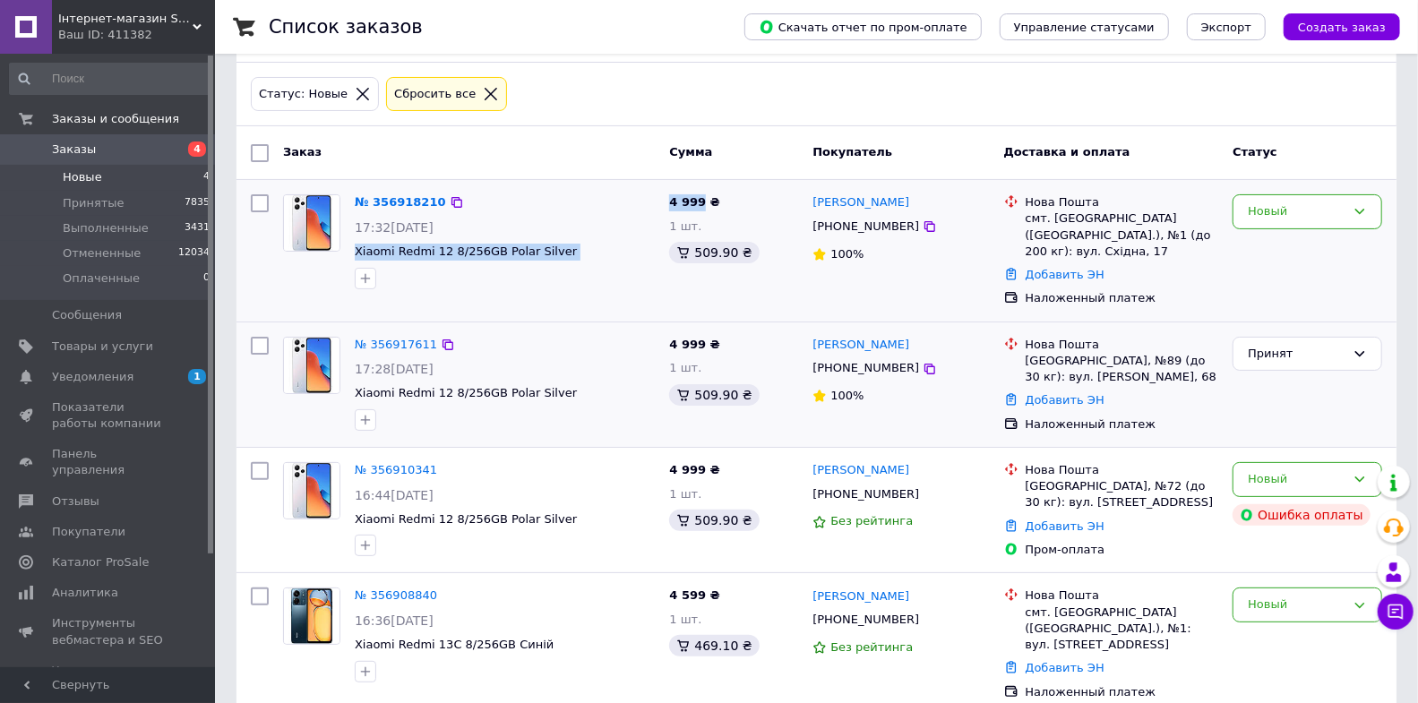
copy div "Xiaomi Redmi 12 8/256GB Polar Silver 4 999"
click at [1286, 216] on div "Новый" at bounding box center [1297, 212] width 98 height 19
click at [1275, 249] on li "Принят" at bounding box center [1308, 249] width 148 height 33
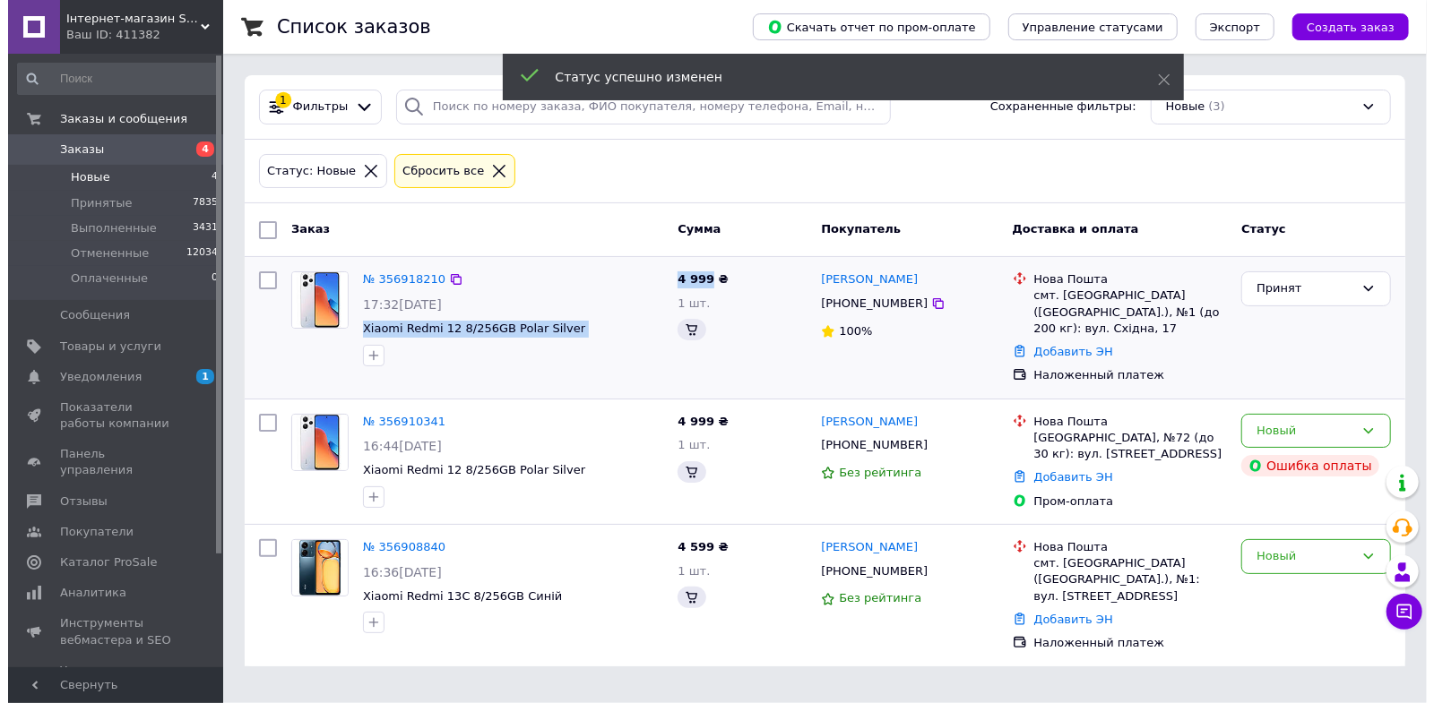
scroll to position [0, 0]
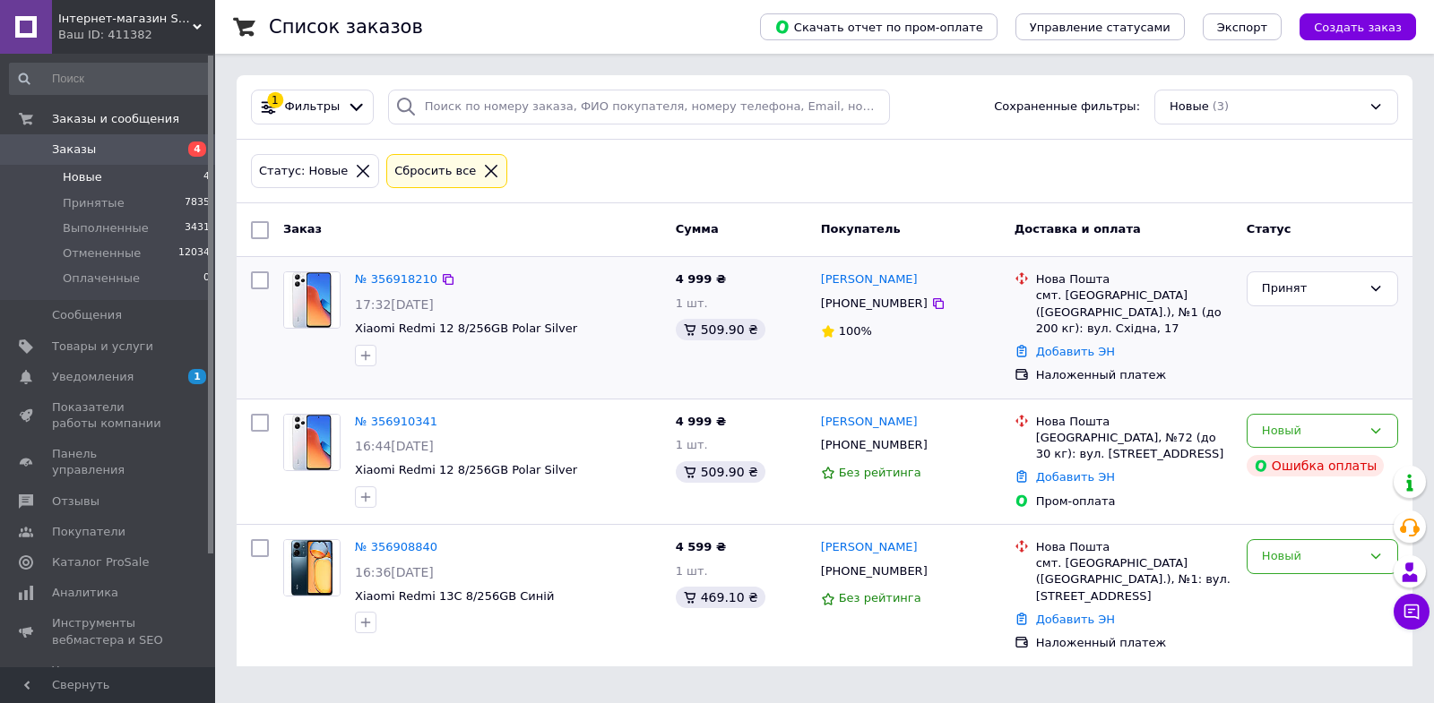
click at [768, 148] on div "Статус: Новые Сбросить все" at bounding box center [825, 172] width 1176 height 65
